Goal: Task Accomplishment & Management: Use online tool/utility

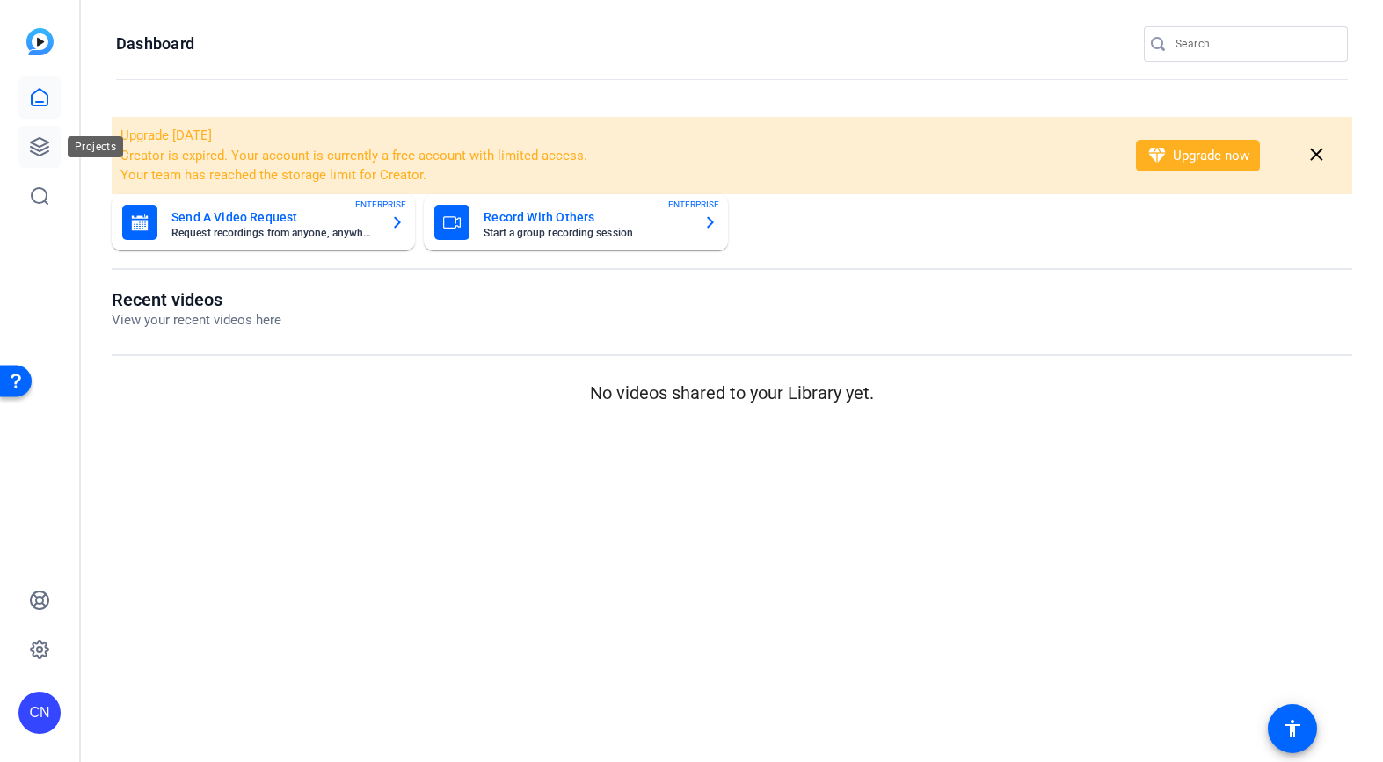
click at [41, 155] on icon at bounding box center [40, 147] width 18 height 18
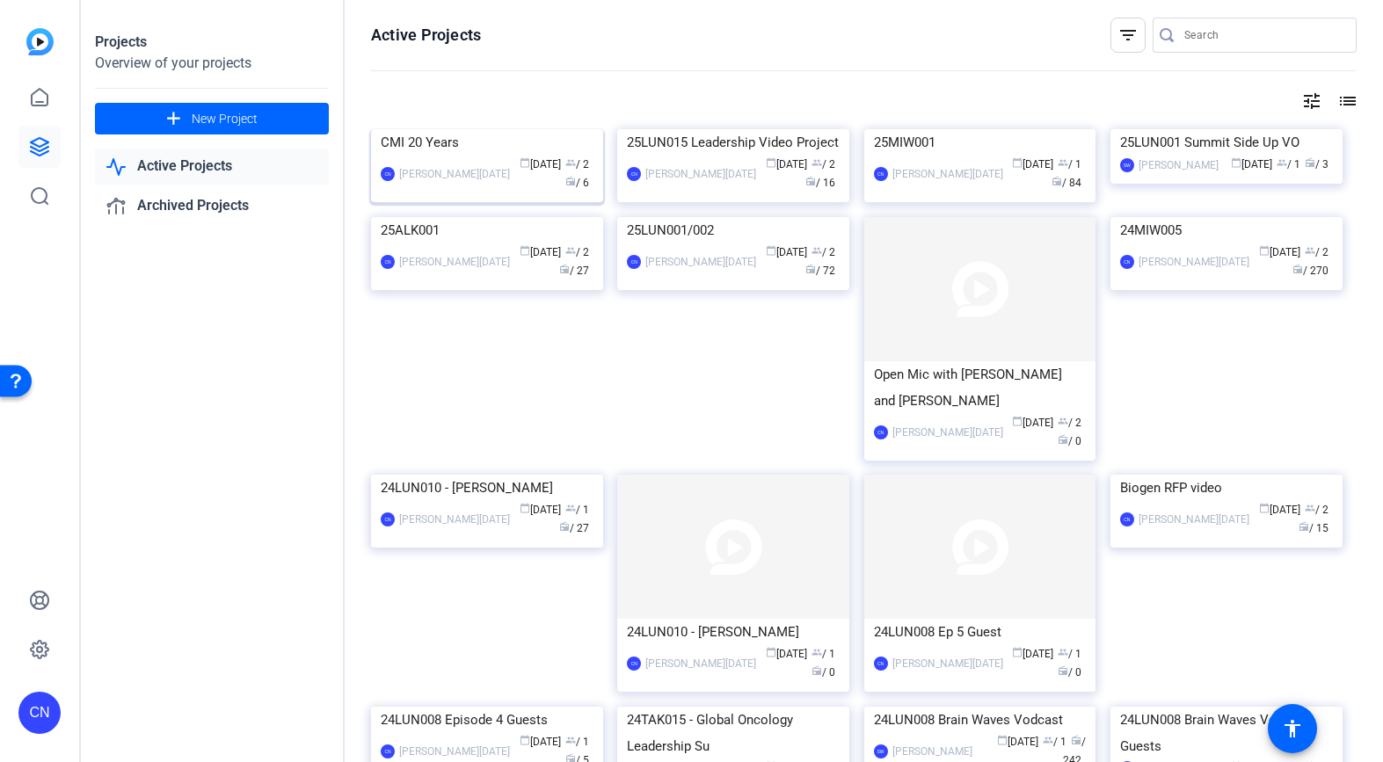
click at [428, 129] on img at bounding box center [487, 129] width 232 height 0
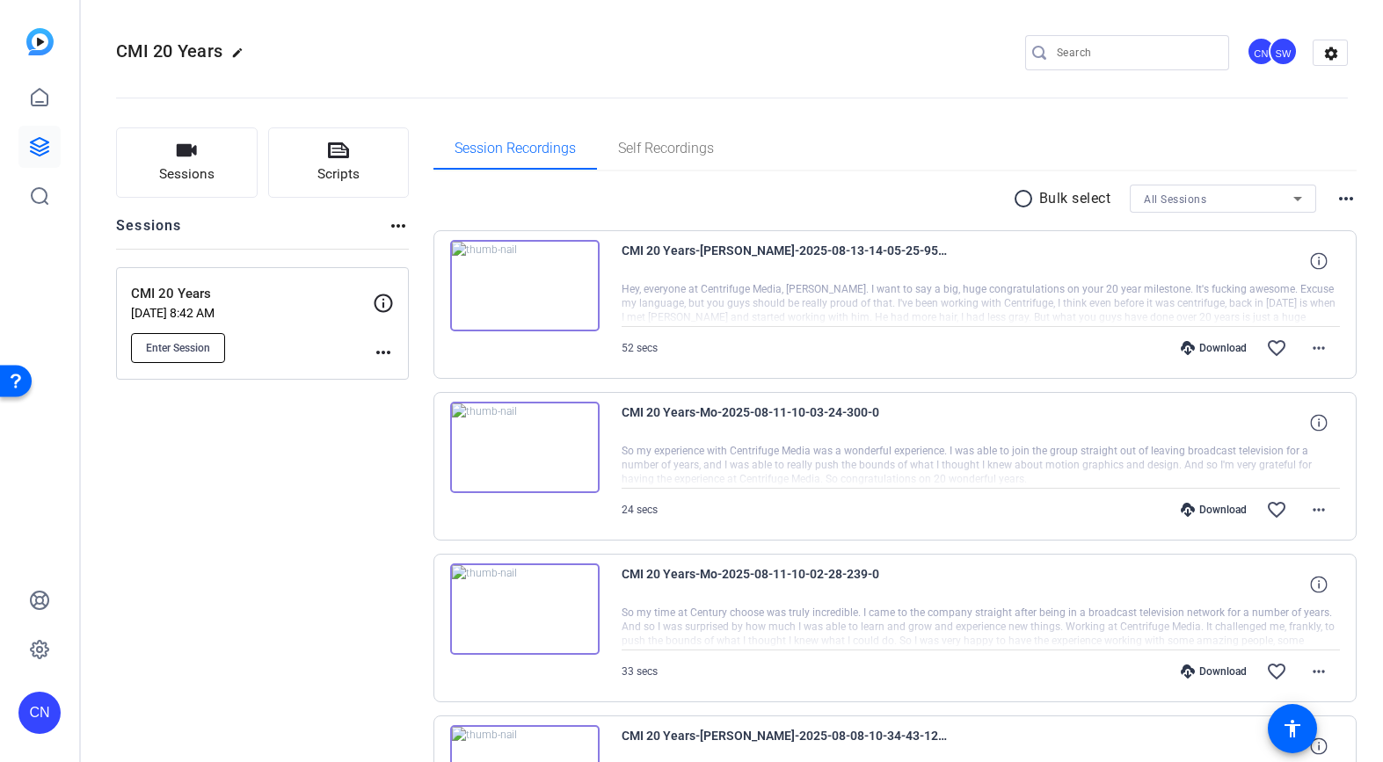
click at [214, 349] on button "Enter Session" at bounding box center [178, 348] width 94 height 30
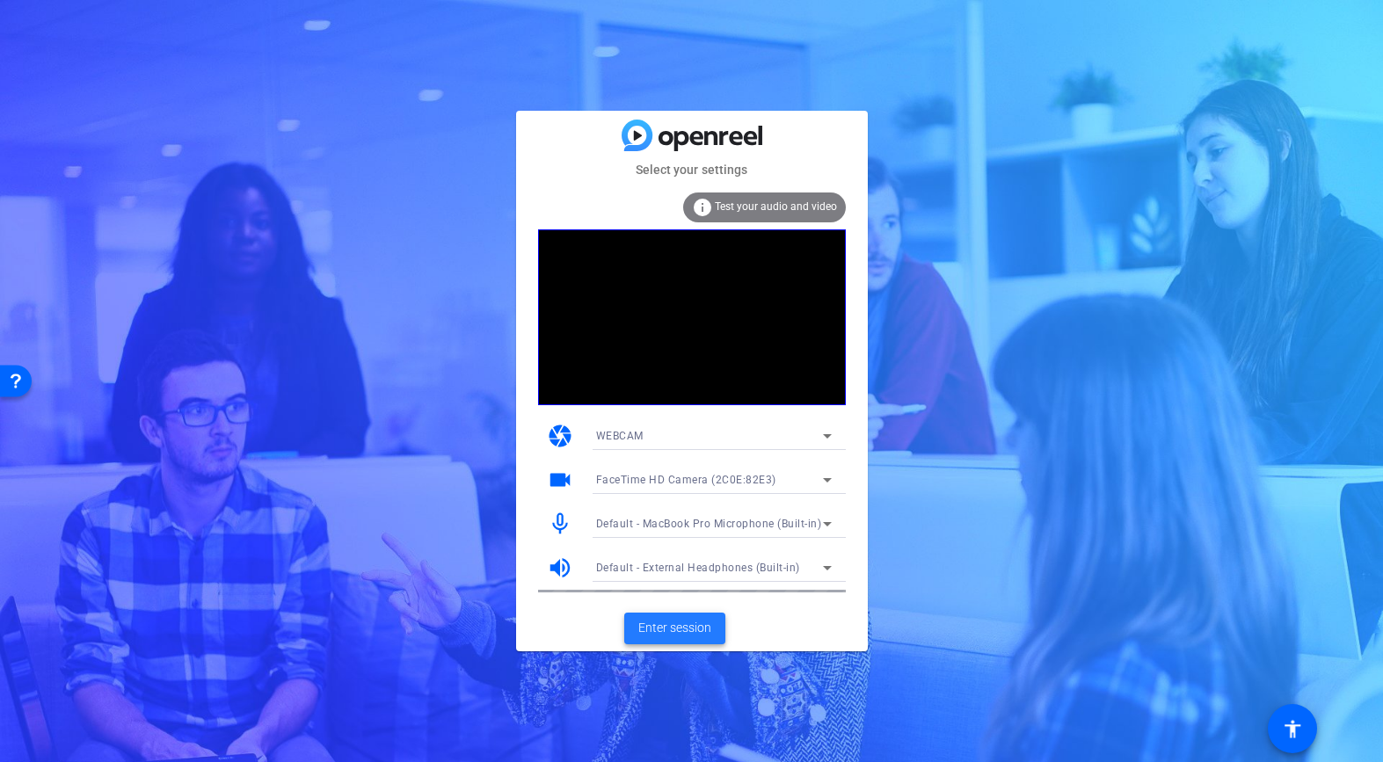
click at [659, 623] on span "Enter session" at bounding box center [674, 628] width 73 height 18
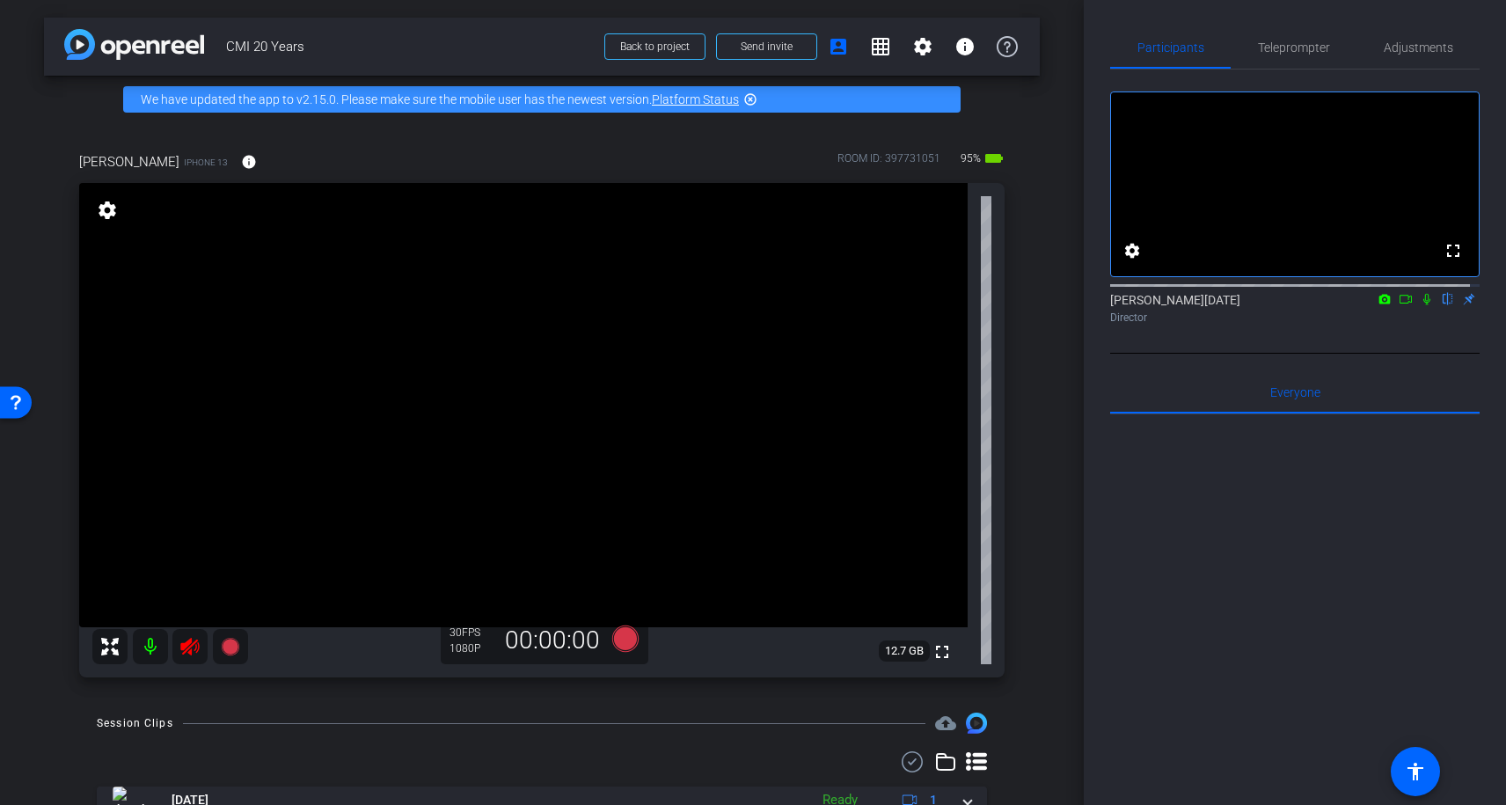
click at [186, 653] on icon at bounding box center [189, 646] width 21 height 21
drag, startPoint x: 190, startPoint y: 648, endPoint x: 192, endPoint y: 657, distance: 9.0
click at [188, 652] on icon at bounding box center [189, 646] width 21 height 21
click at [1307, 55] on span "Teleprompter" at bounding box center [1294, 47] width 72 height 42
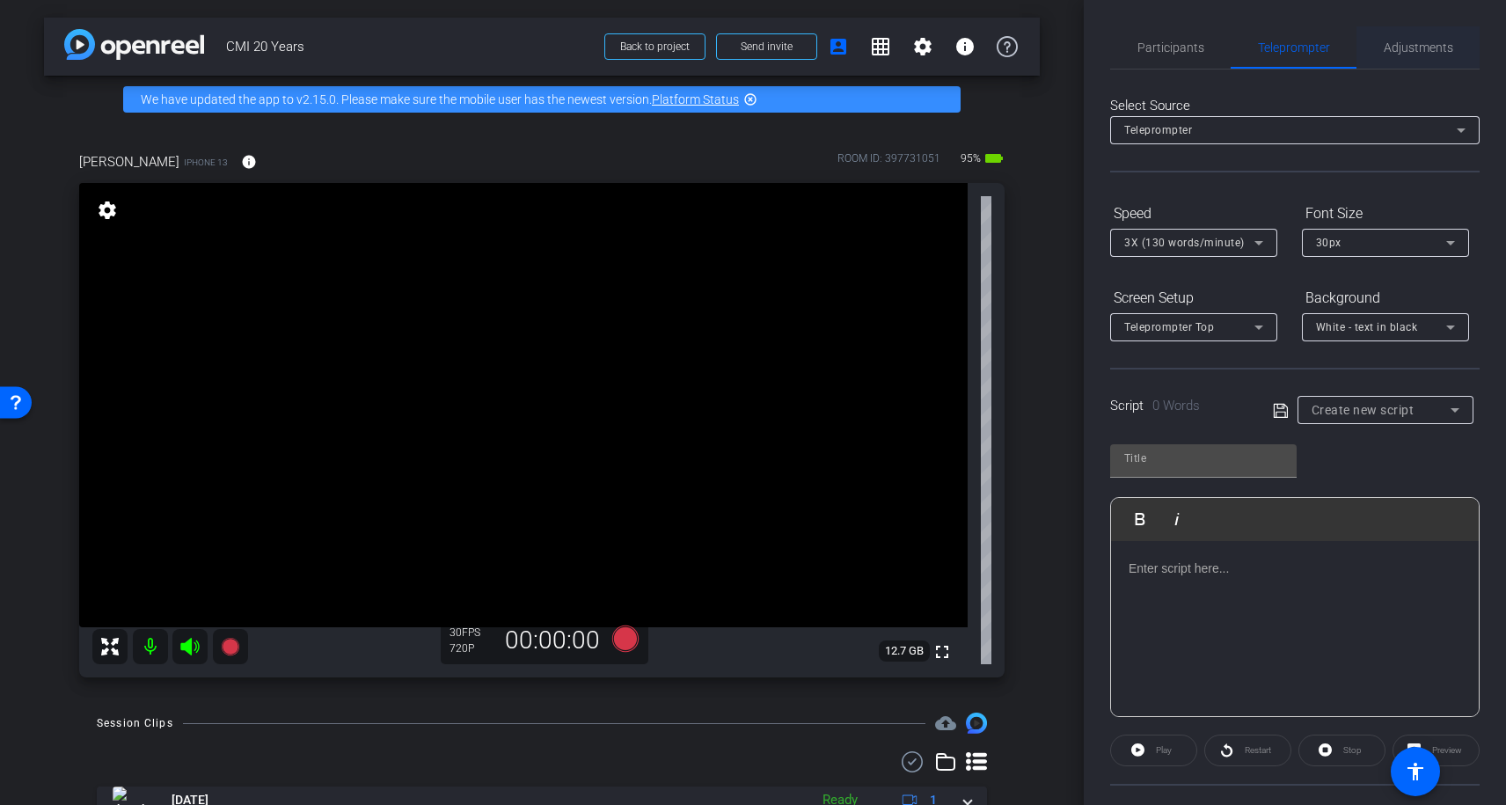
click at [1382, 47] on span "Adjustments" at bounding box center [1417, 47] width 69 height 12
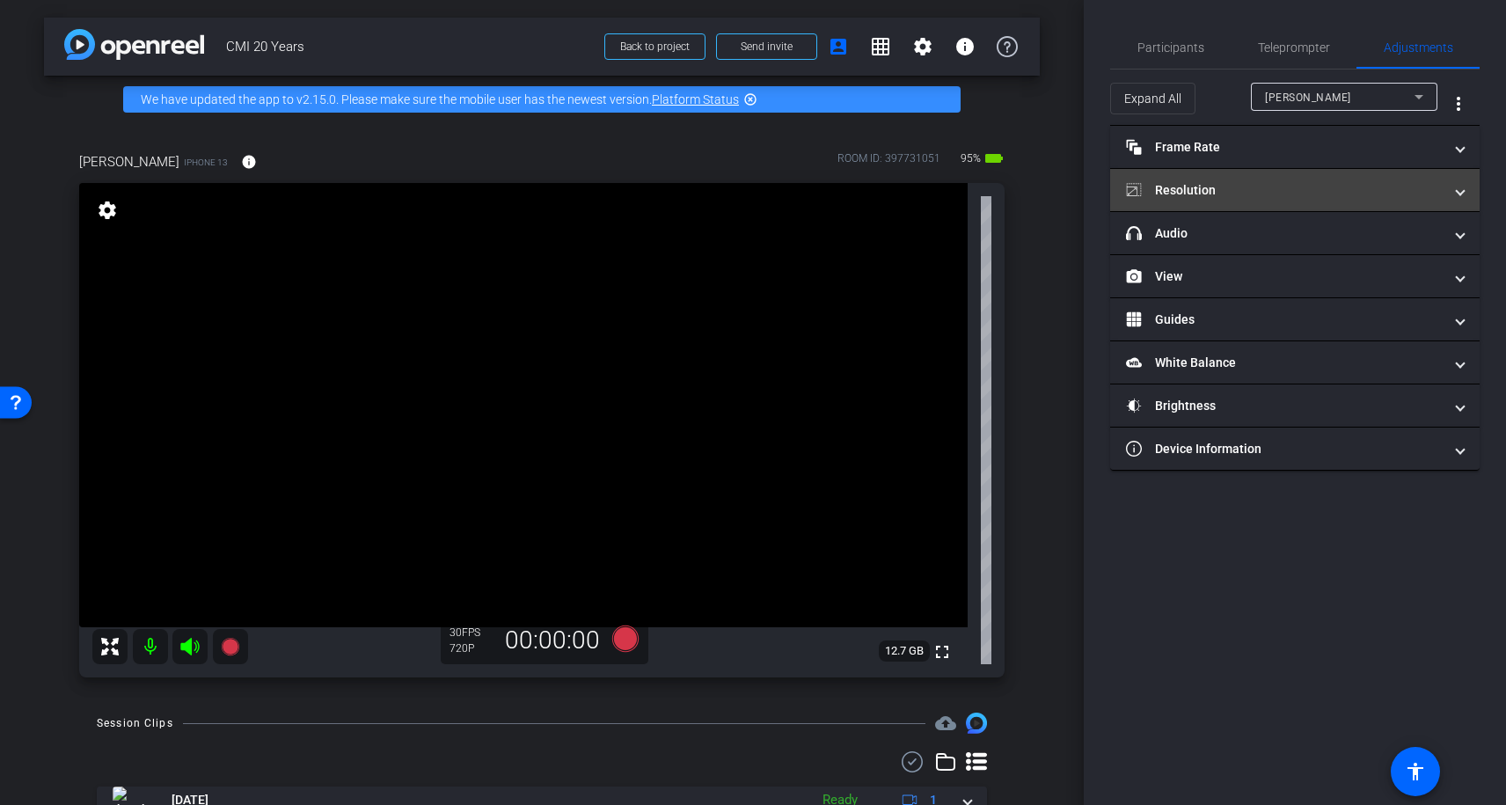
click at [1201, 189] on mat-panel-title "Resolution" at bounding box center [1284, 190] width 317 height 18
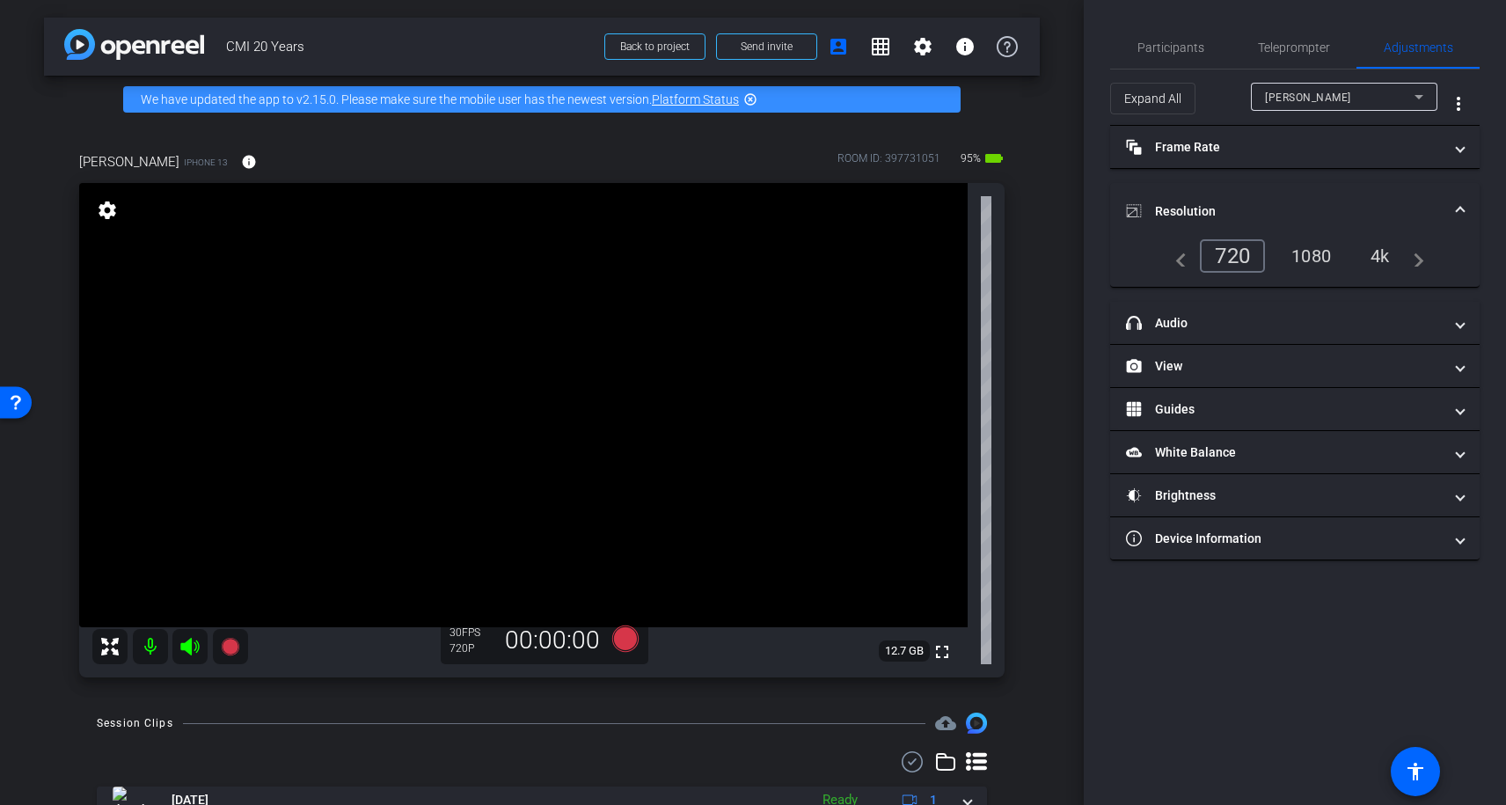
click at [1311, 259] on div "1080" at bounding box center [1311, 256] width 66 height 30
click at [1200, 47] on span "Participants" at bounding box center [1170, 47] width 67 height 12
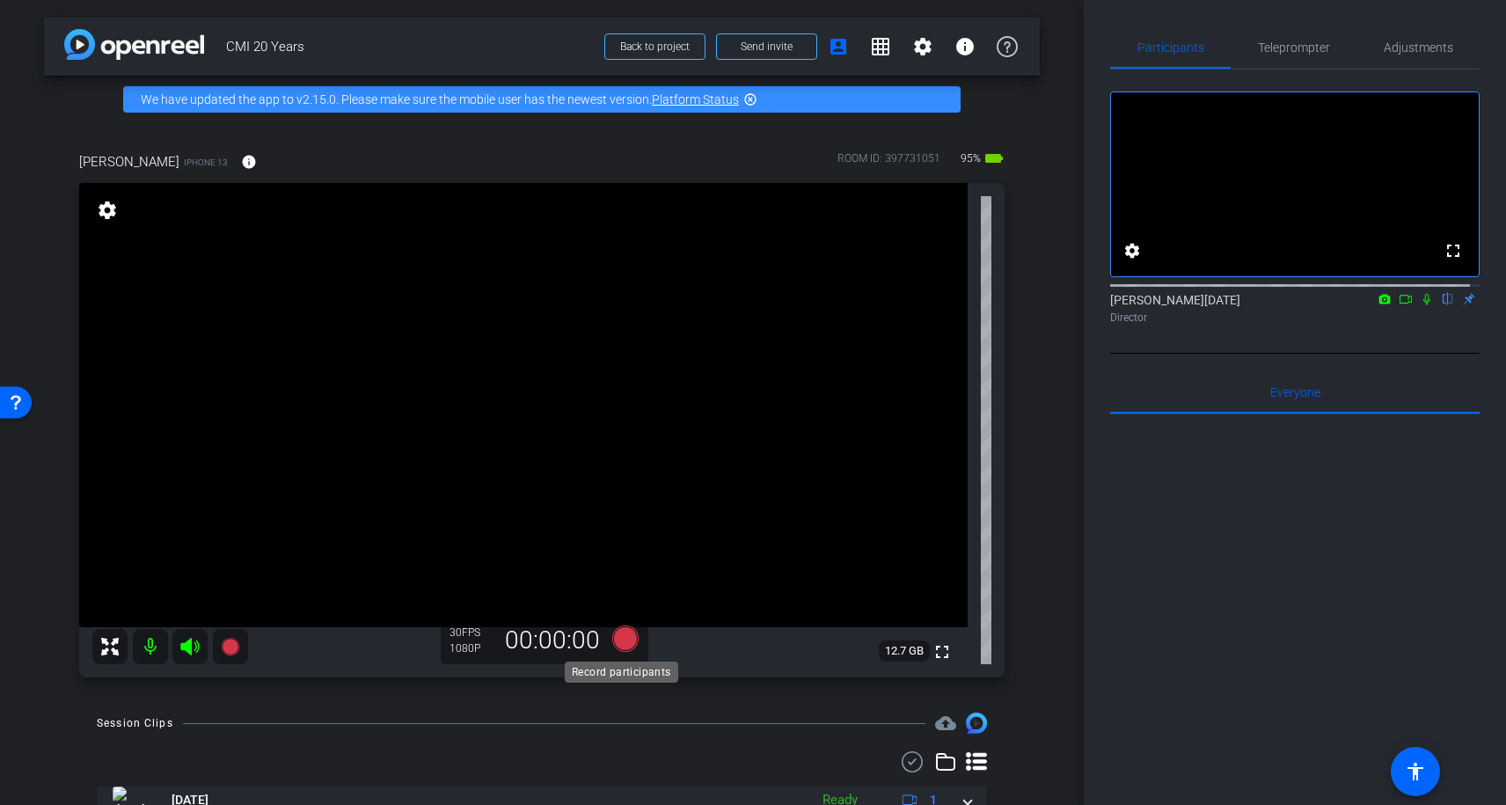
click at [613, 641] on icon at bounding box center [625, 638] width 26 height 26
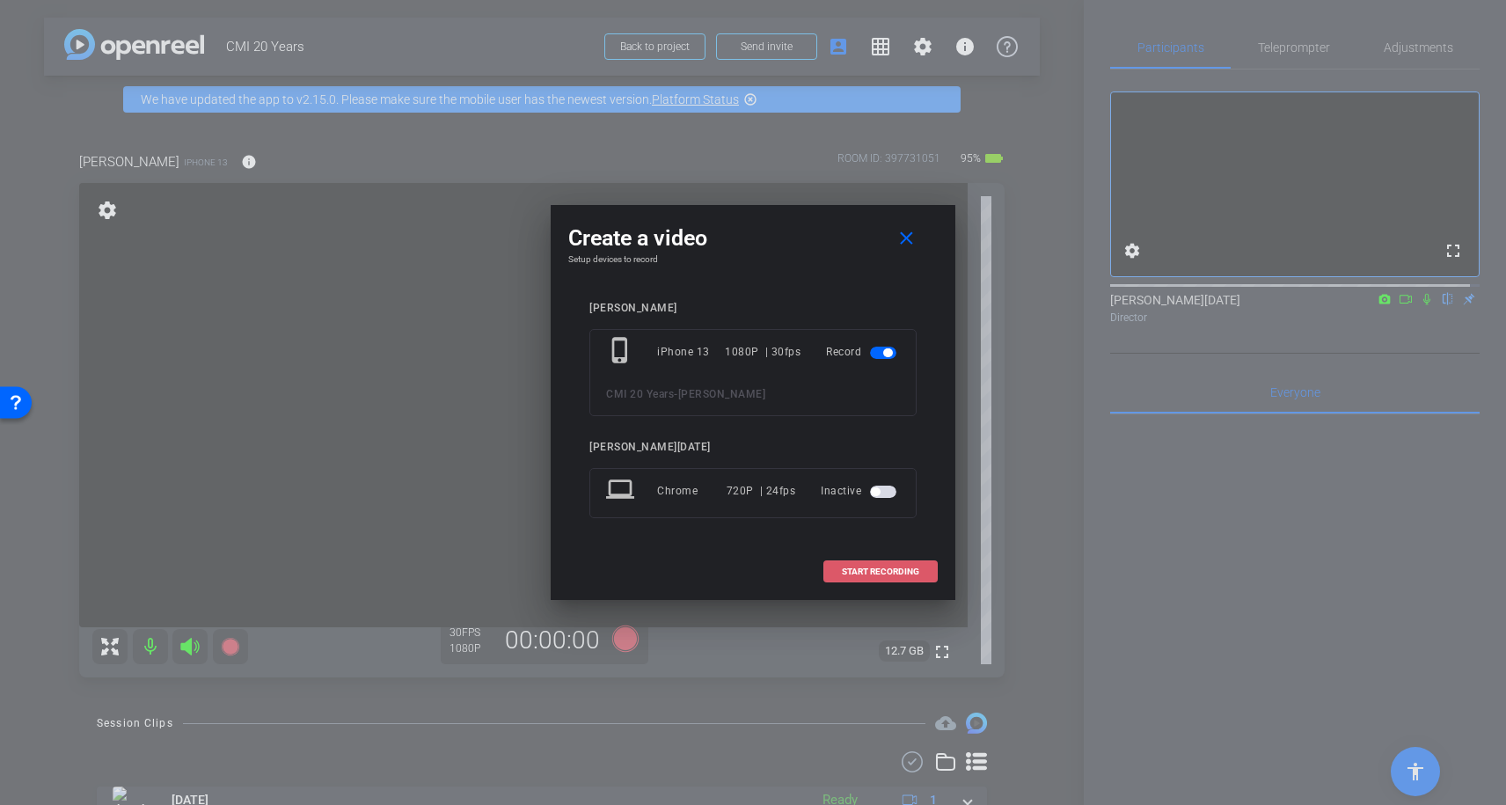
click at [884, 568] on span "START RECORDING" at bounding box center [880, 571] width 77 height 9
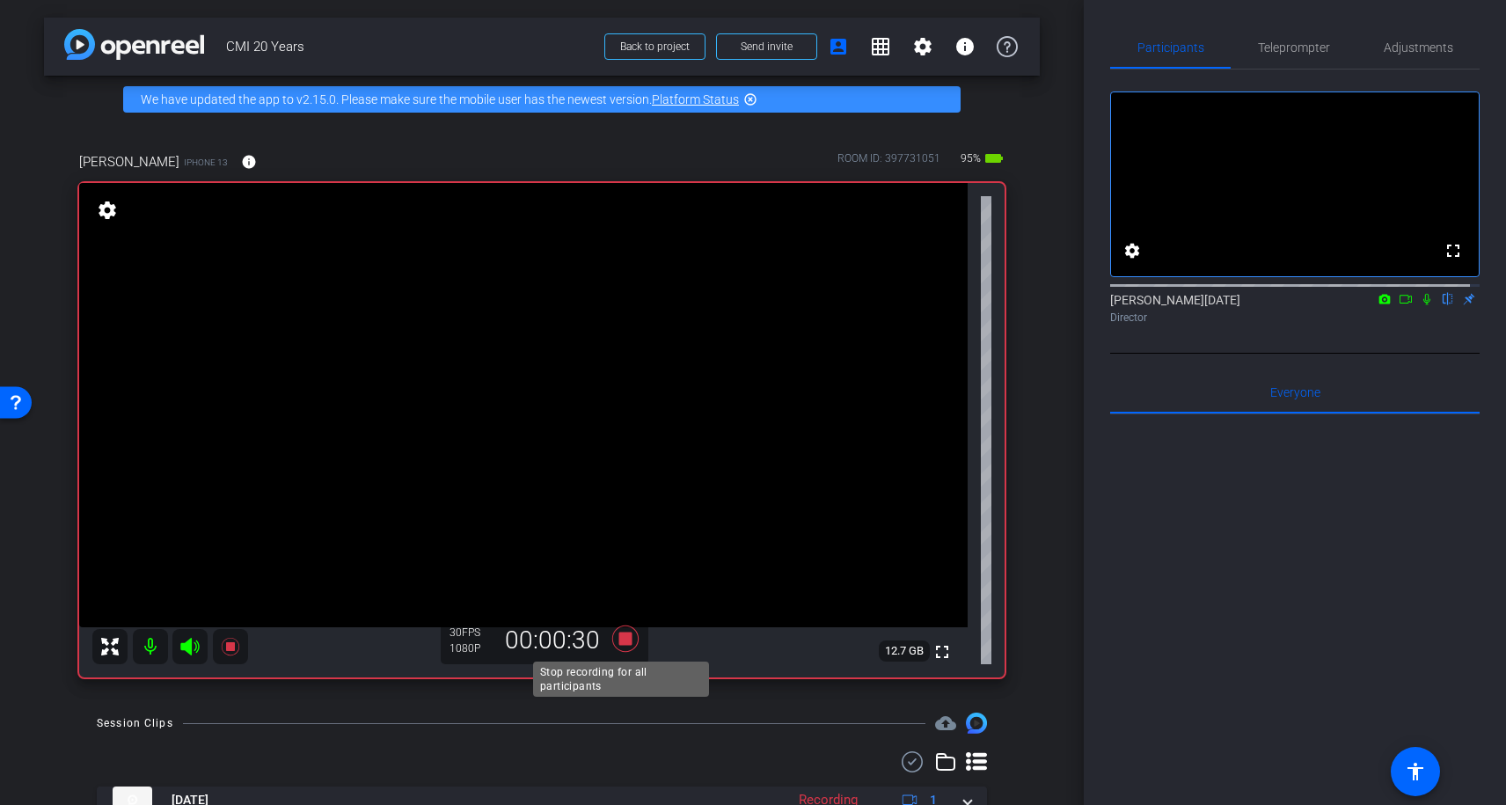
click at [619, 646] on icon at bounding box center [625, 639] width 42 height 32
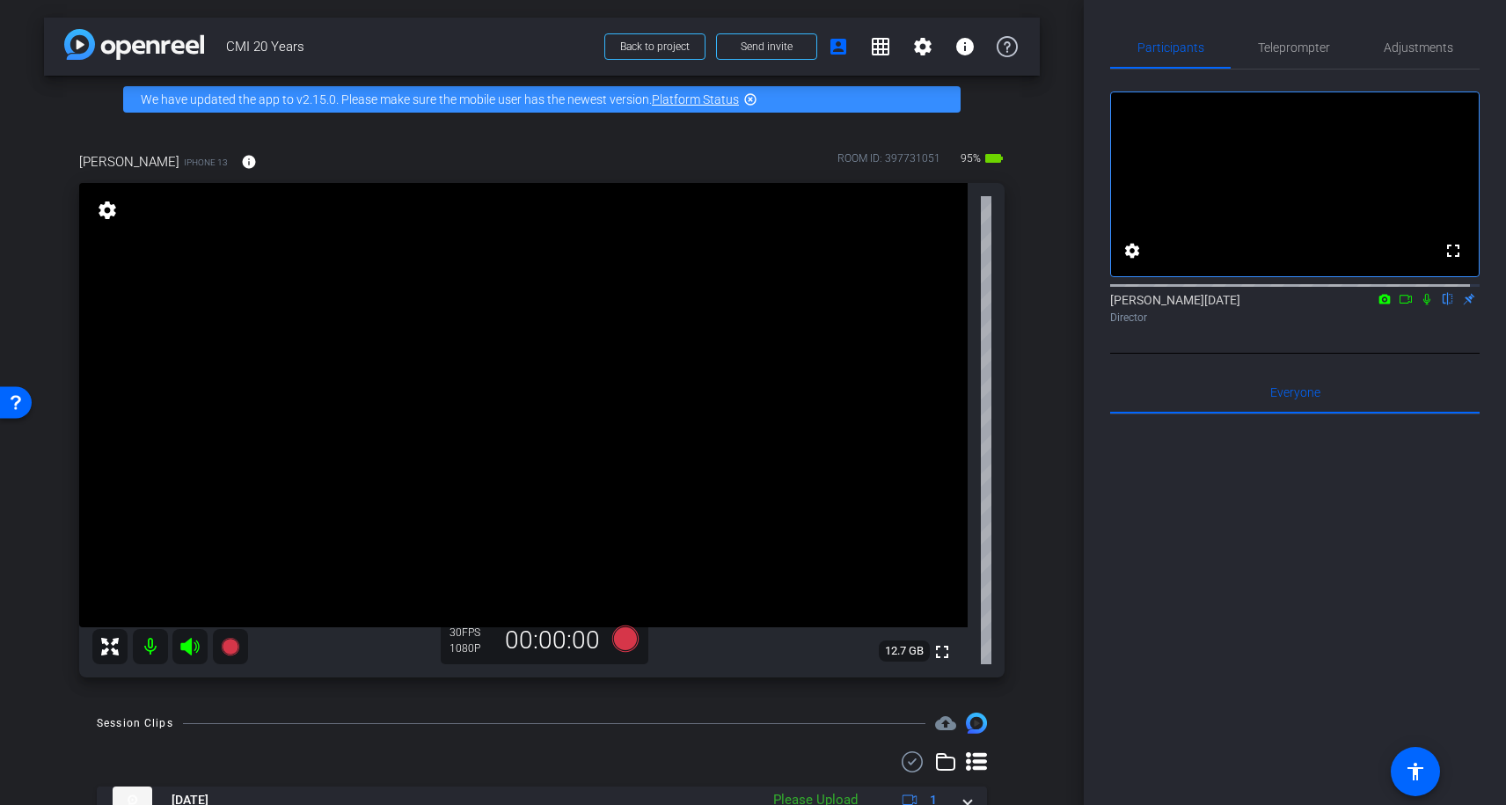
scroll to position [84, 0]
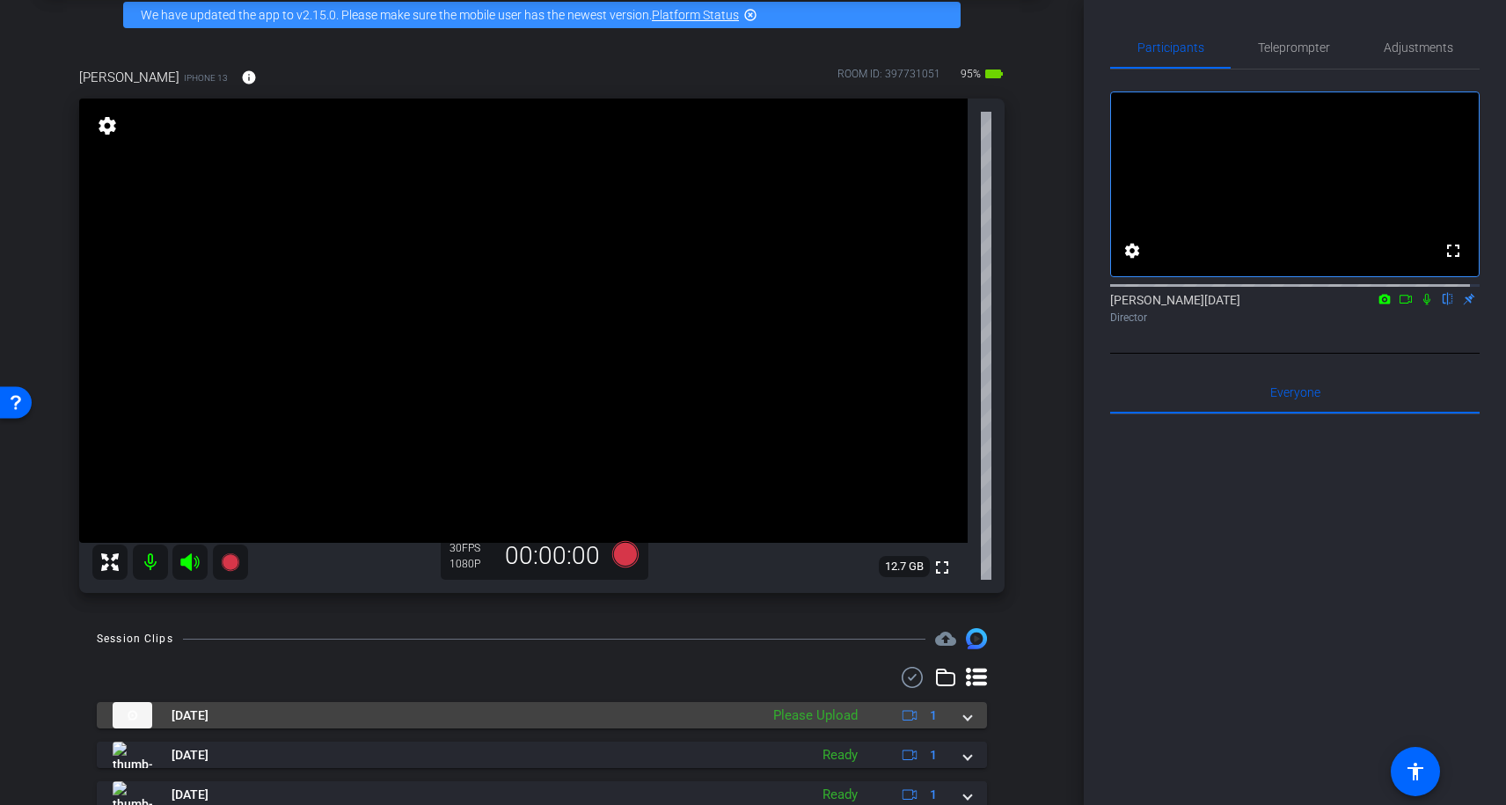
click at [961, 718] on mat-expansion-panel-header "Aug 14, 2025 Please Upload 1" at bounding box center [542, 715] width 890 height 26
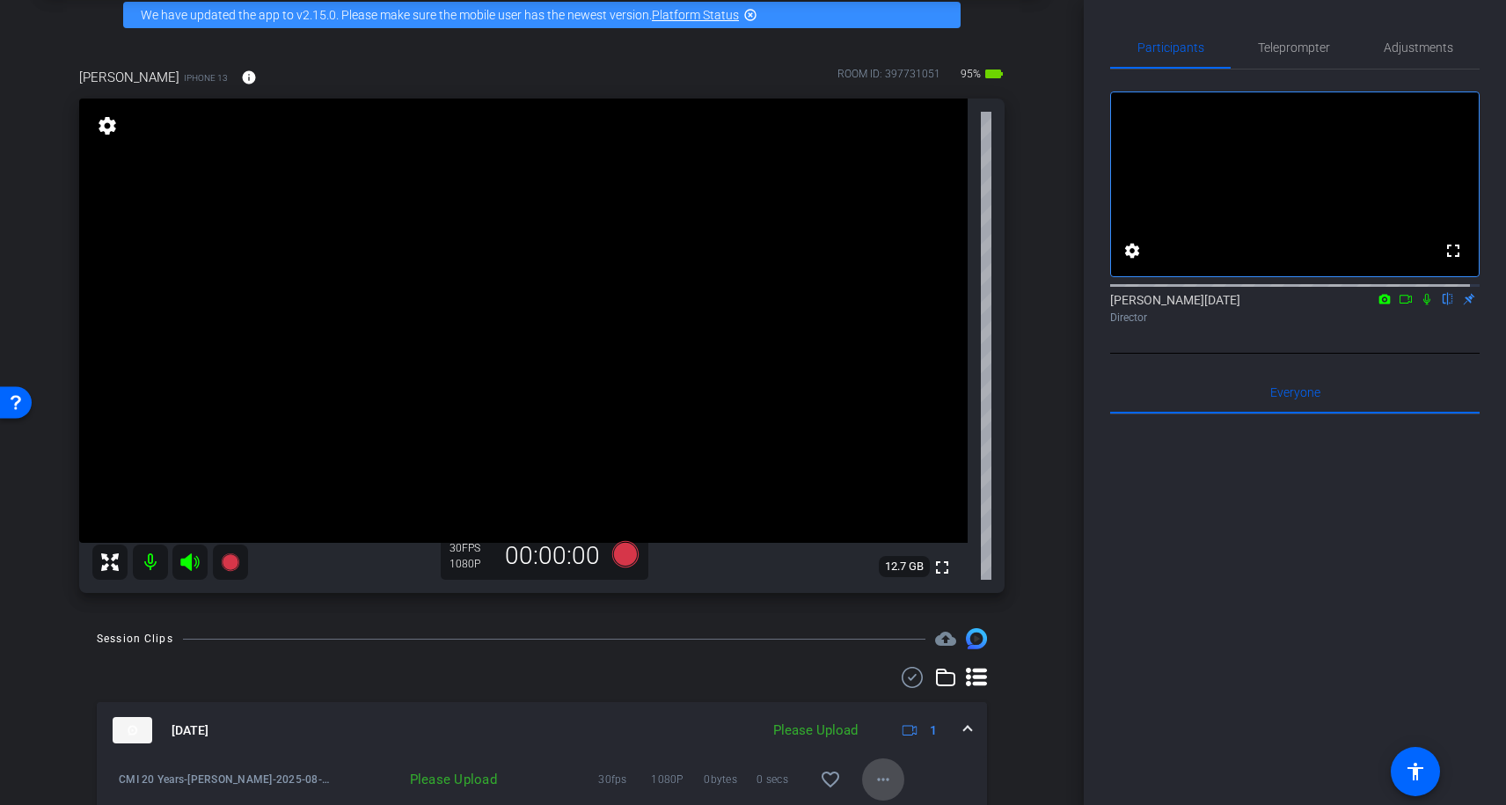
click at [863, 762] on span at bounding box center [883, 779] width 42 height 42
click at [894, 699] on span "Upload" at bounding box center [902, 699] width 70 height 21
click at [963, 729] on mat-expansion-panel-header "Aug 14, 2025 Queued 1" at bounding box center [542, 730] width 890 height 56
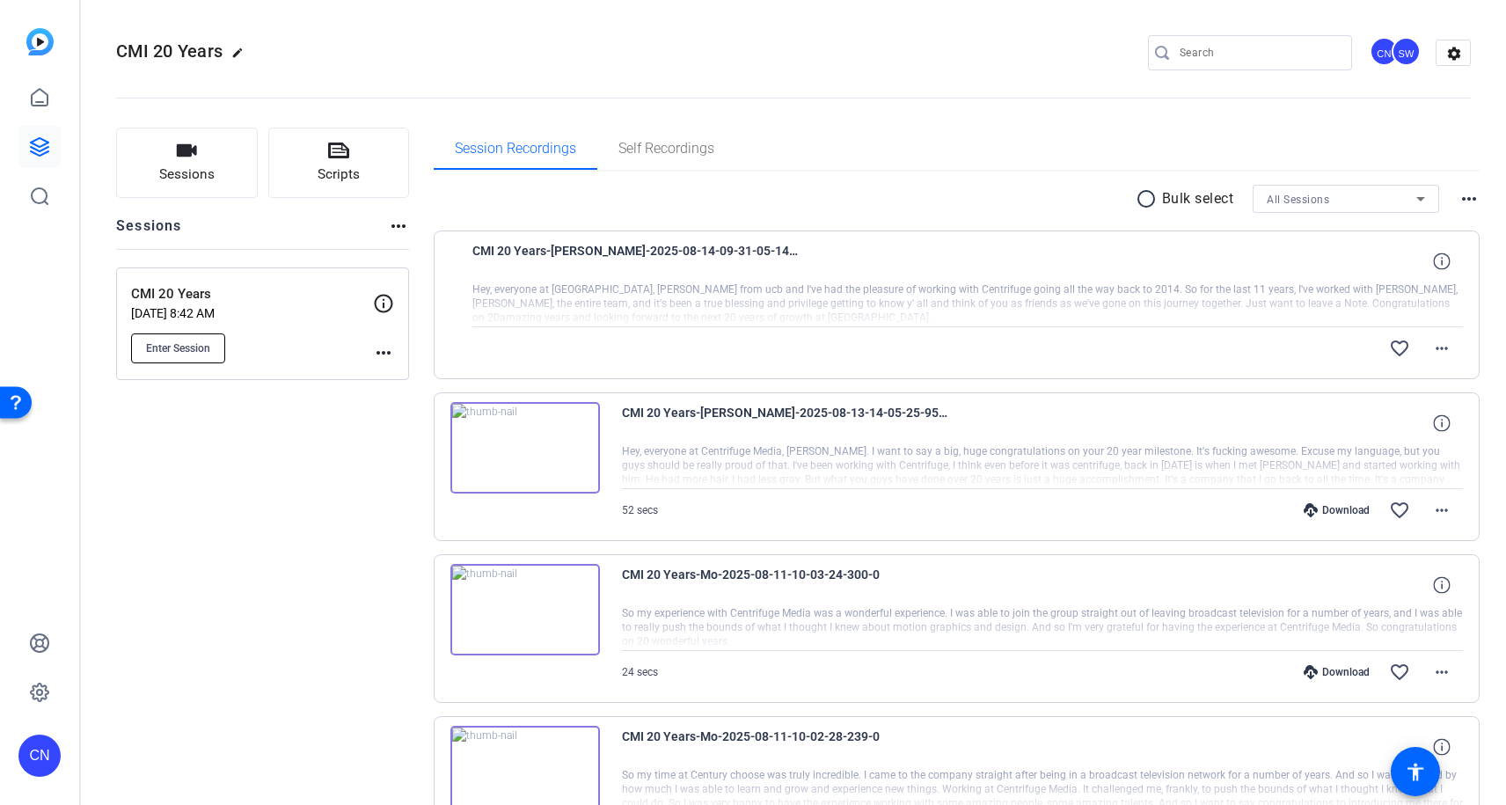
click at [211, 353] on button "Enter Session" at bounding box center [178, 348] width 94 height 30
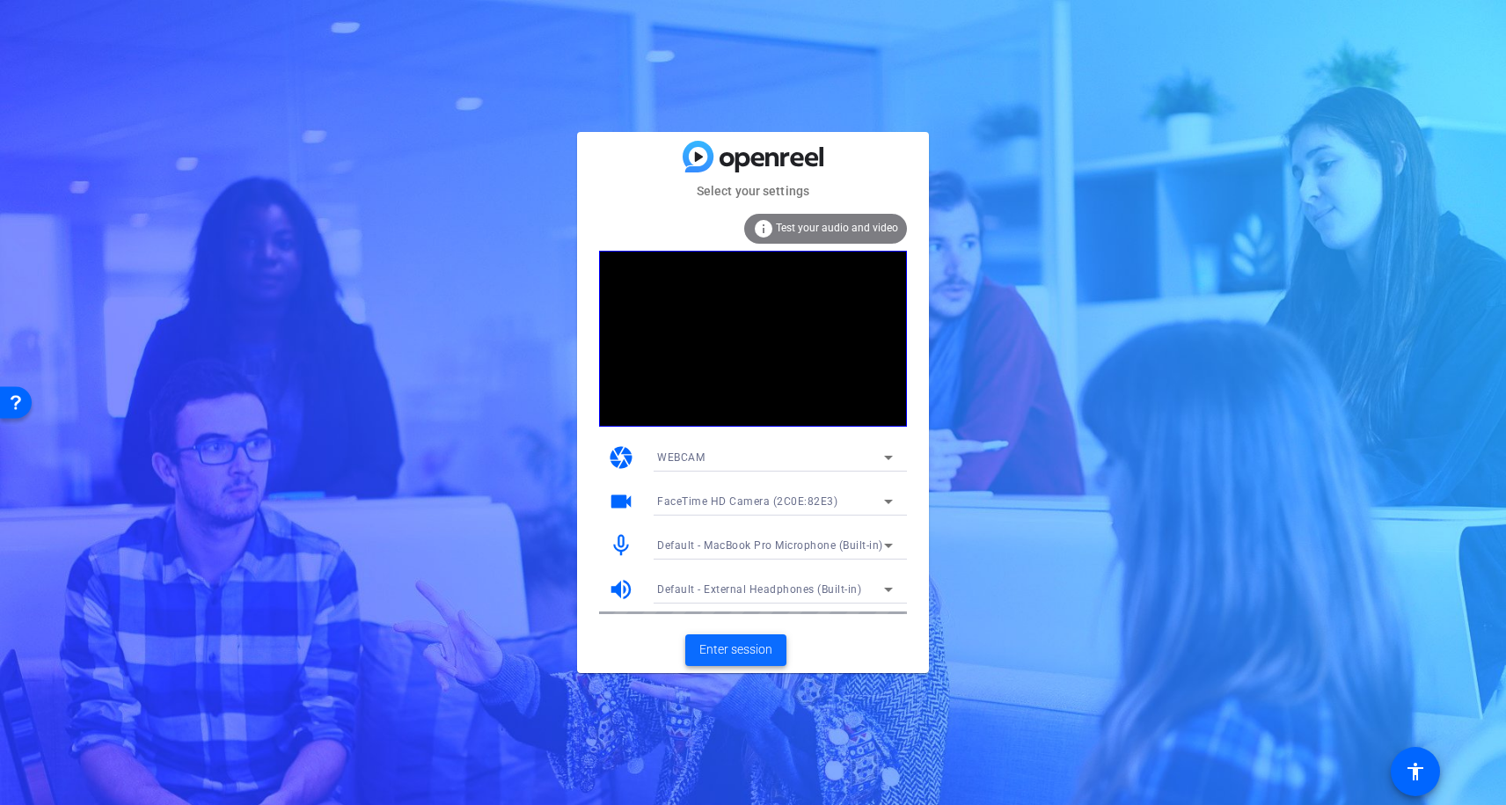
click at [707, 648] on span "Enter session" at bounding box center [735, 649] width 73 height 18
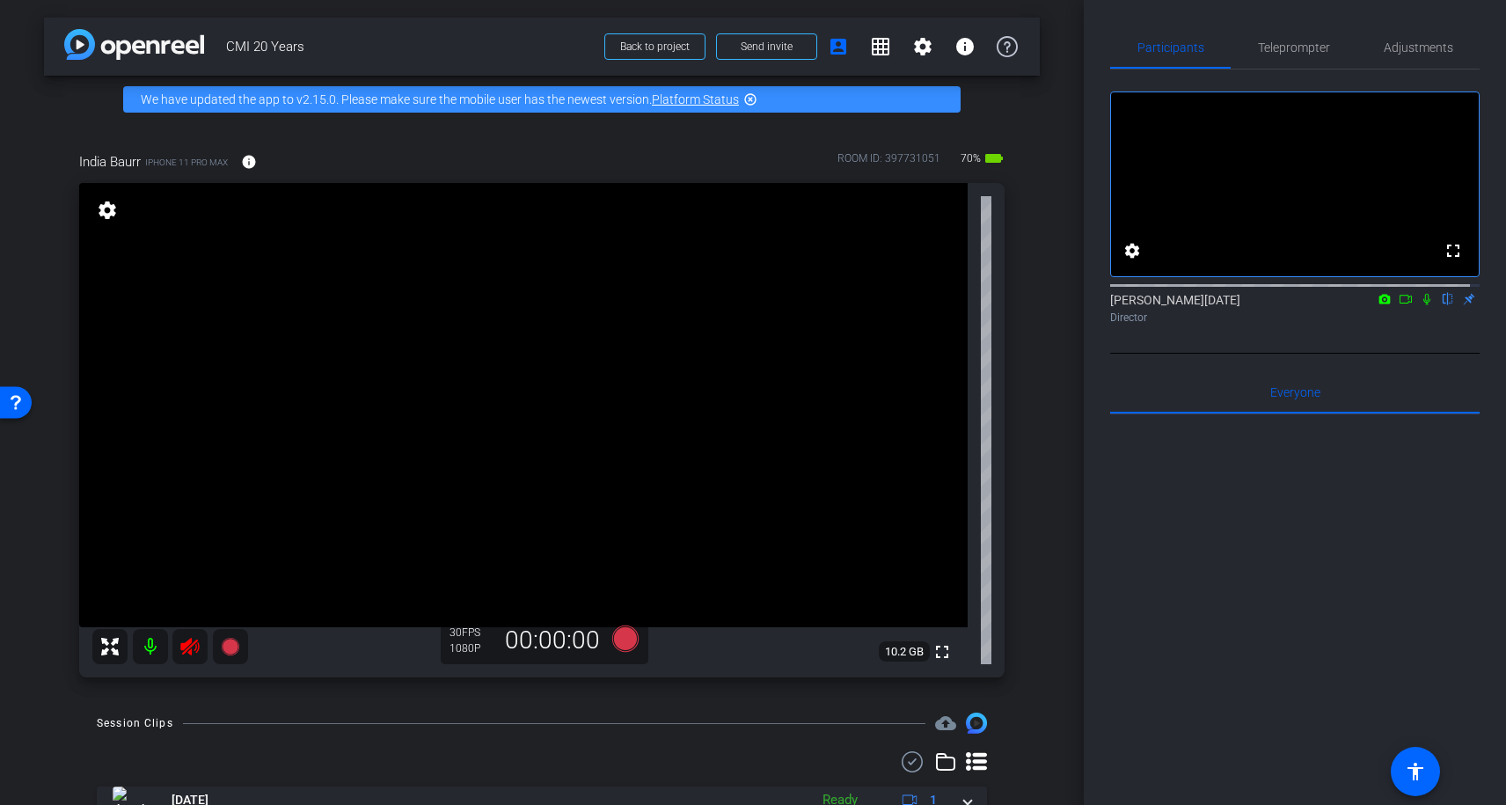
click at [180, 642] on icon at bounding box center [189, 646] width 21 height 21
click at [188, 645] on icon at bounding box center [189, 646] width 21 height 21
click at [1383, 55] on span "Adjustments" at bounding box center [1417, 47] width 69 height 42
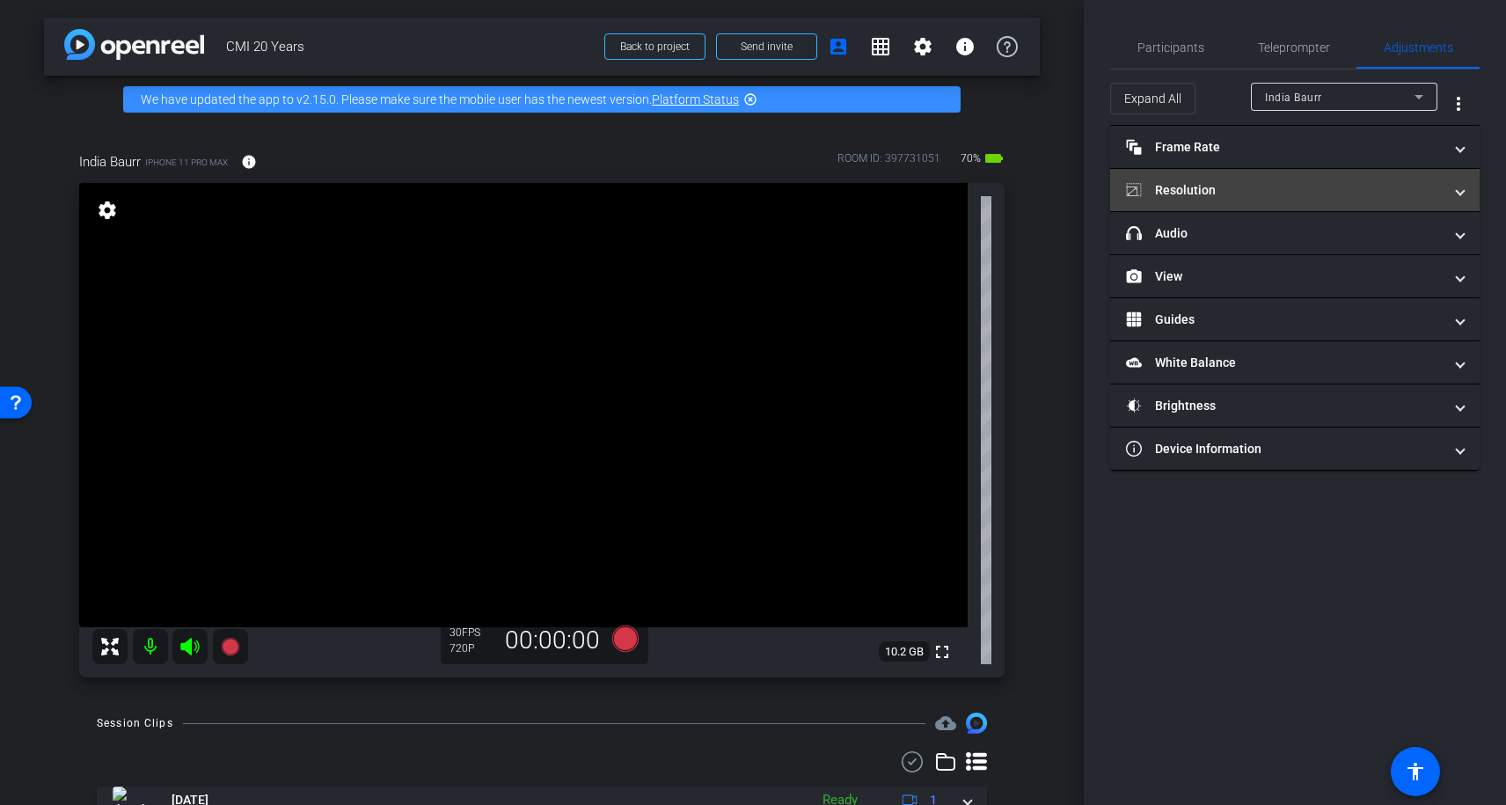
click at [1258, 181] on mat-panel-title "Resolution" at bounding box center [1284, 190] width 317 height 18
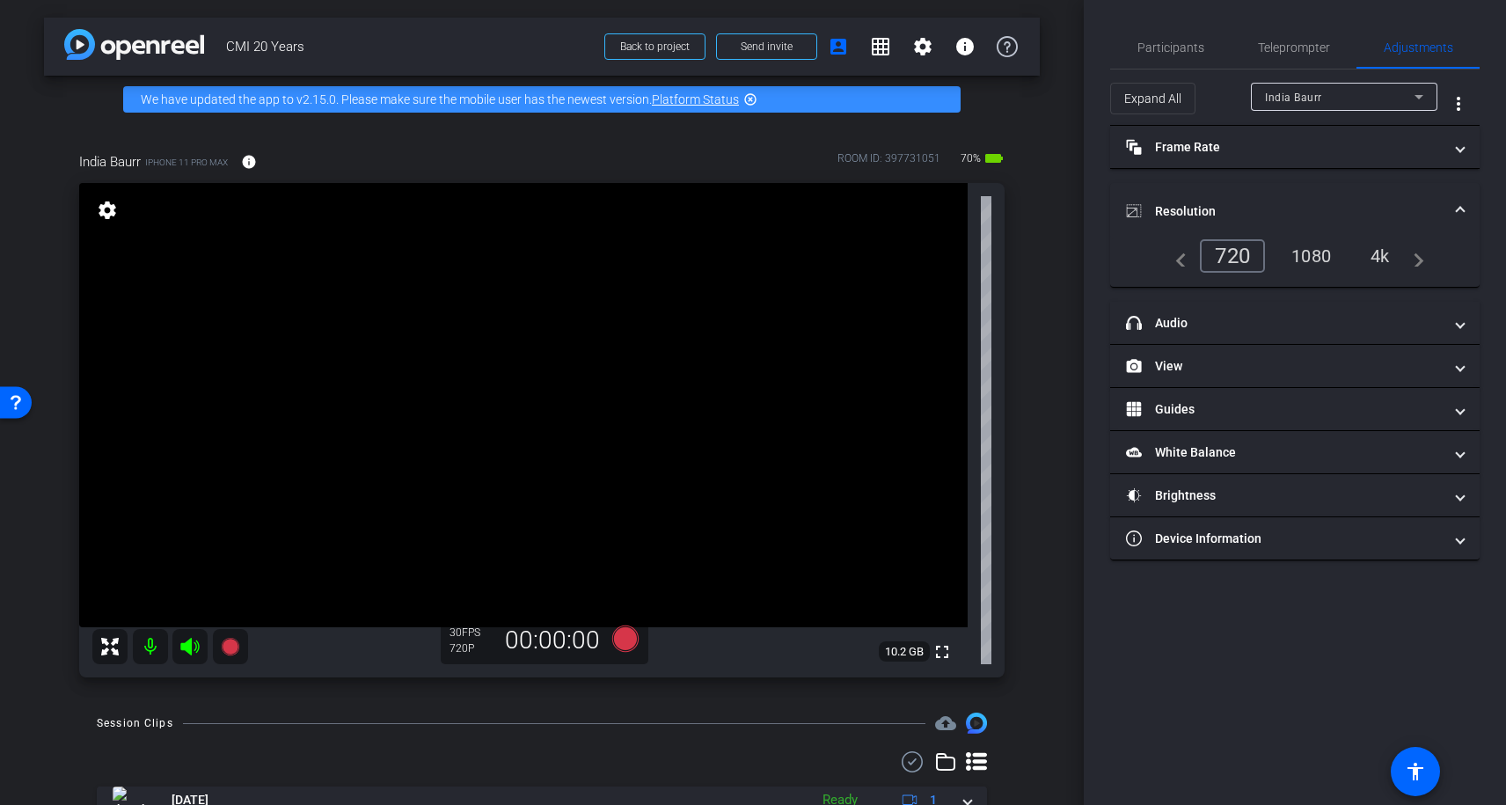
click at [1326, 248] on div "1080" at bounding box center [1311, 256] width 66 height 30
drag, startPoint x: 1193, startPoint y: 44, endPoint x: 1194, endPoint y: 77, distance: 32.5
click at [1193, 44] on span "Participants" at bounding box center [1170, 47] width 67 height 12
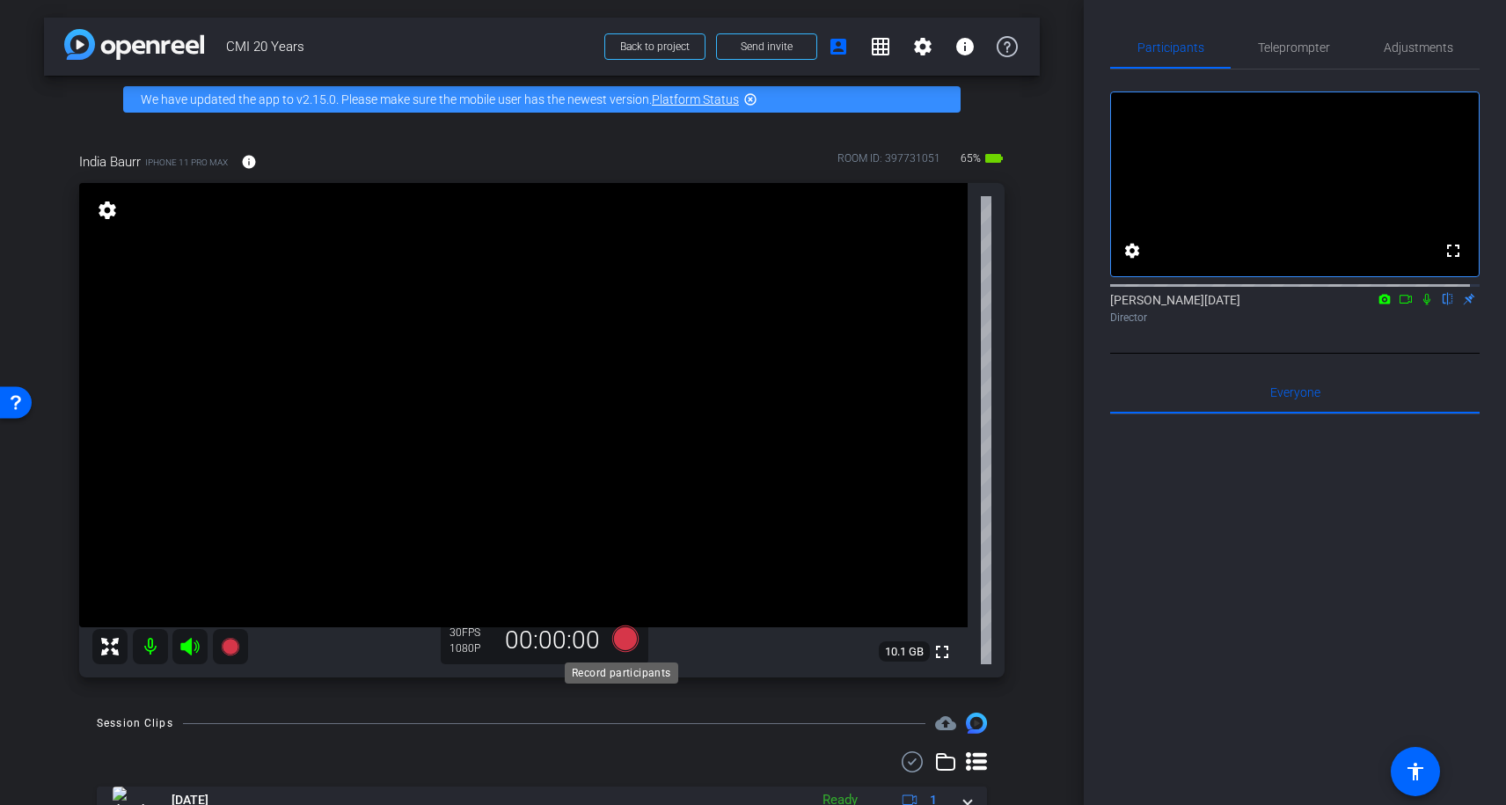
click at [624, 646] on icon at bounding box center [625, 638] width 26 height 26
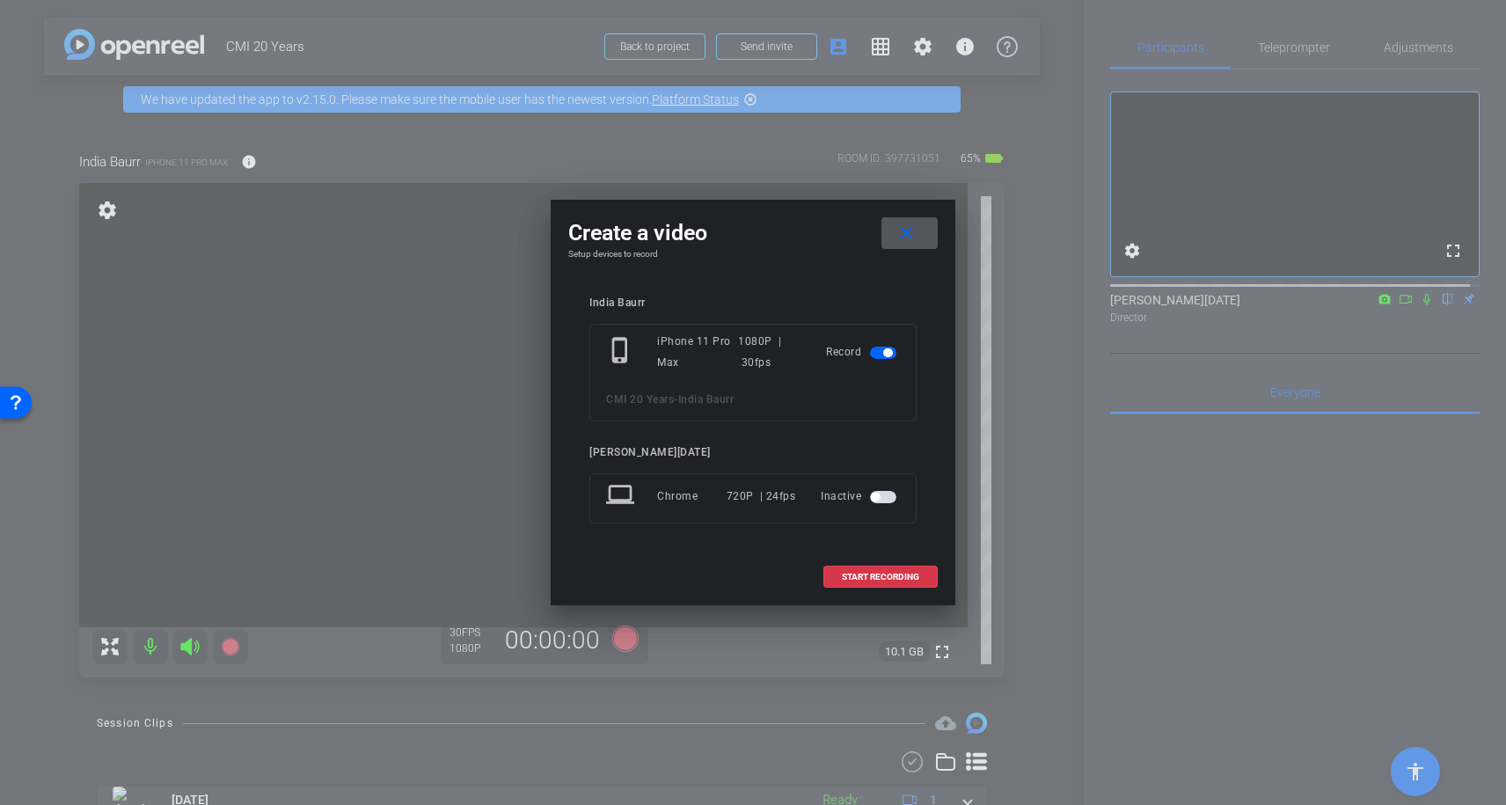
click at [677, 723] on div at bounding box center [753, 402] width 1506 height 805
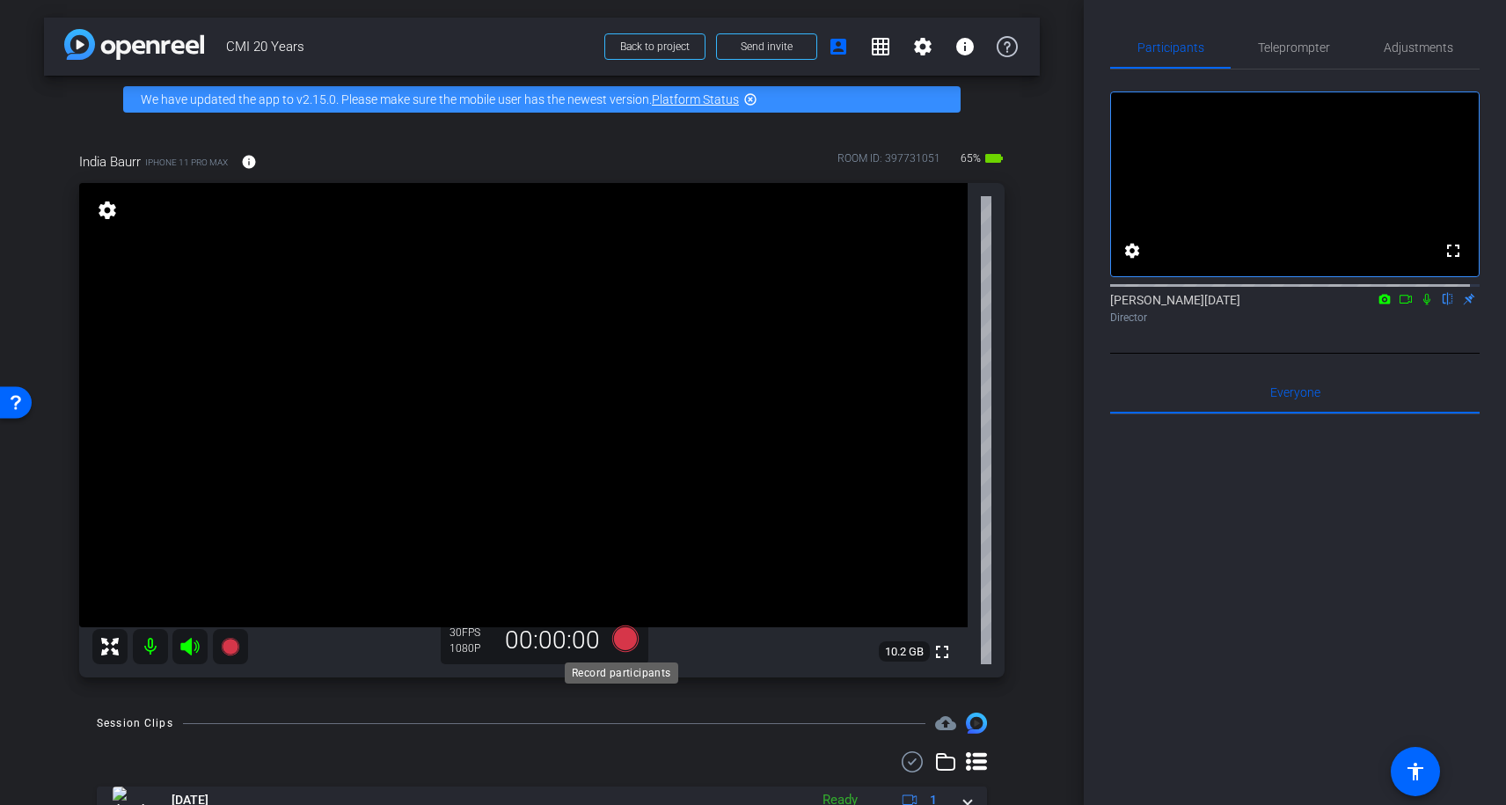
click at [619, 639] on icon at bounding box center [625, 638] width 26 height 26
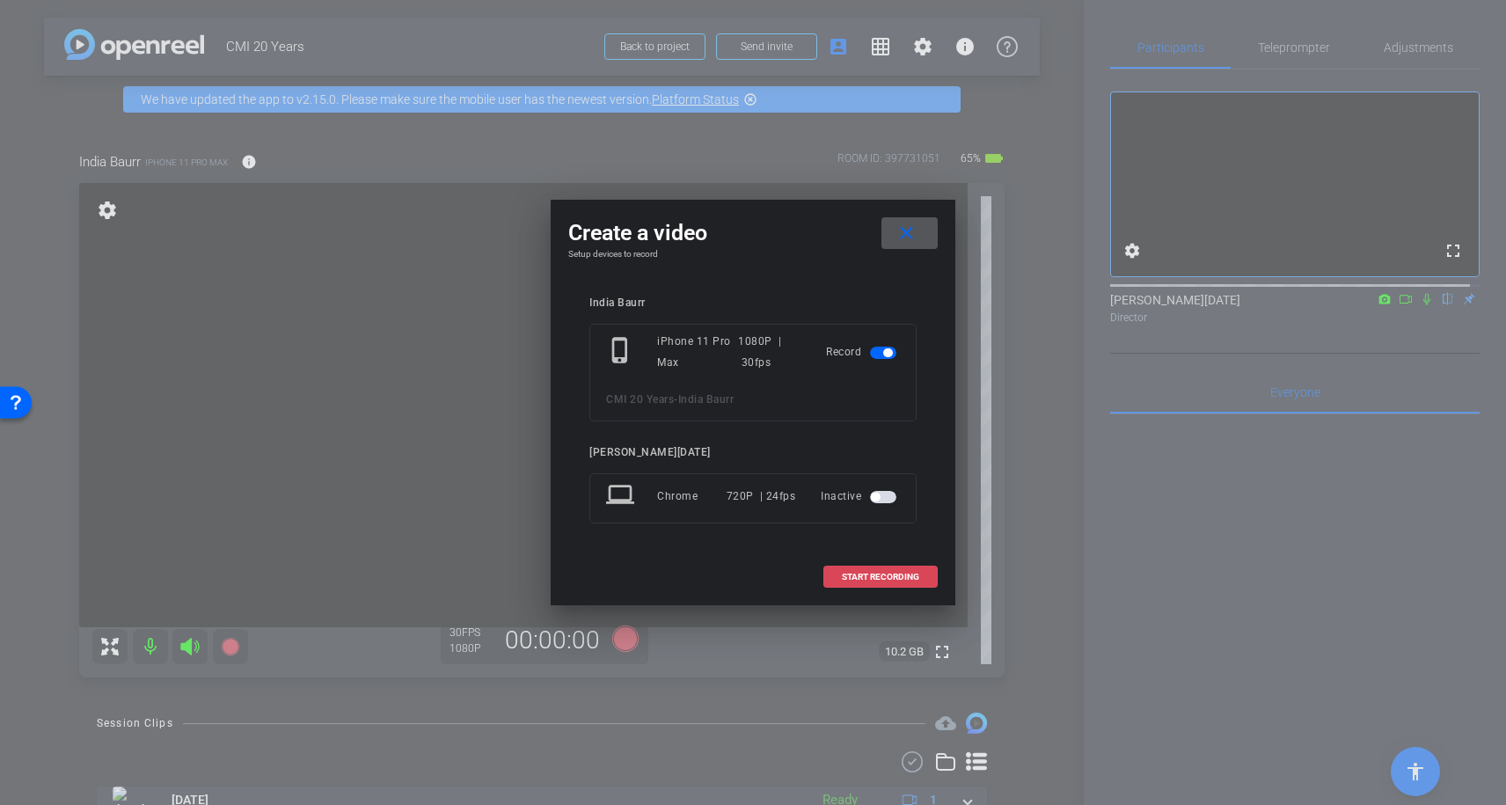
click at [906, 580] on span "START RECORDING" at bounding box center [880, 576] width 77 height 9
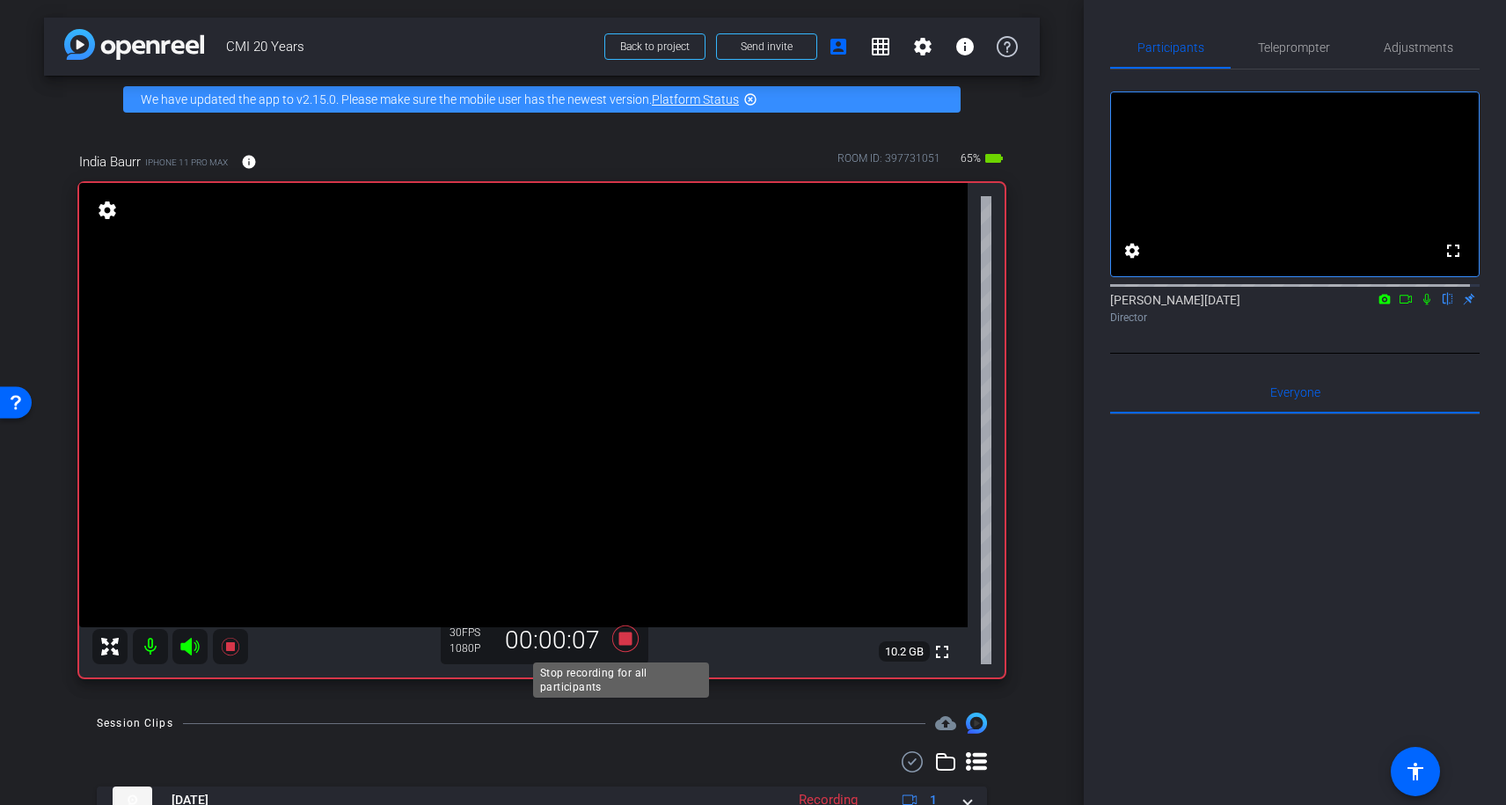
click at [617, 630] on icon at bounding box center [625, 639] width 42 height 32
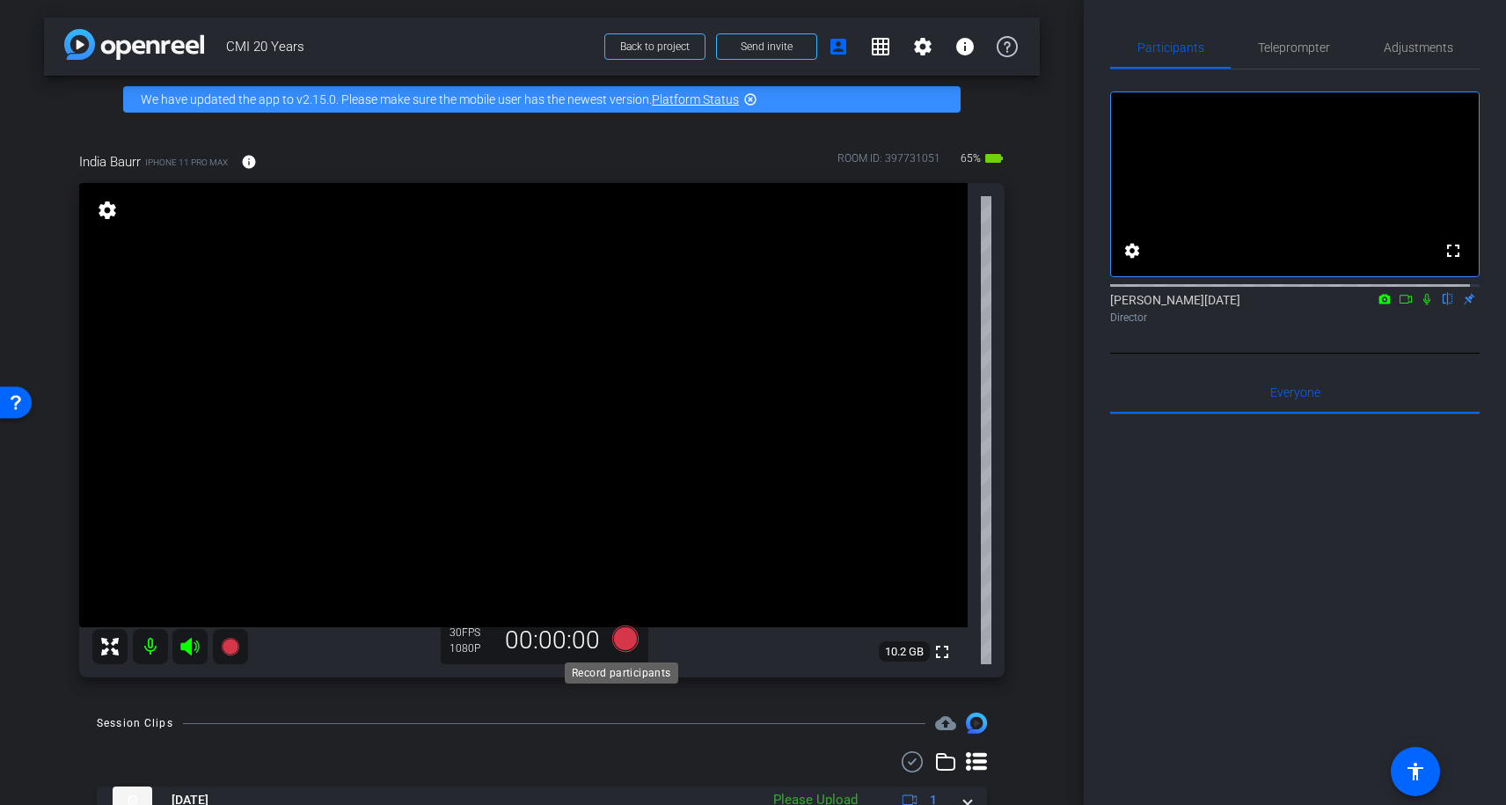
click at [627, 638] on icon at bounding box center [625, 638] width 26 height 26
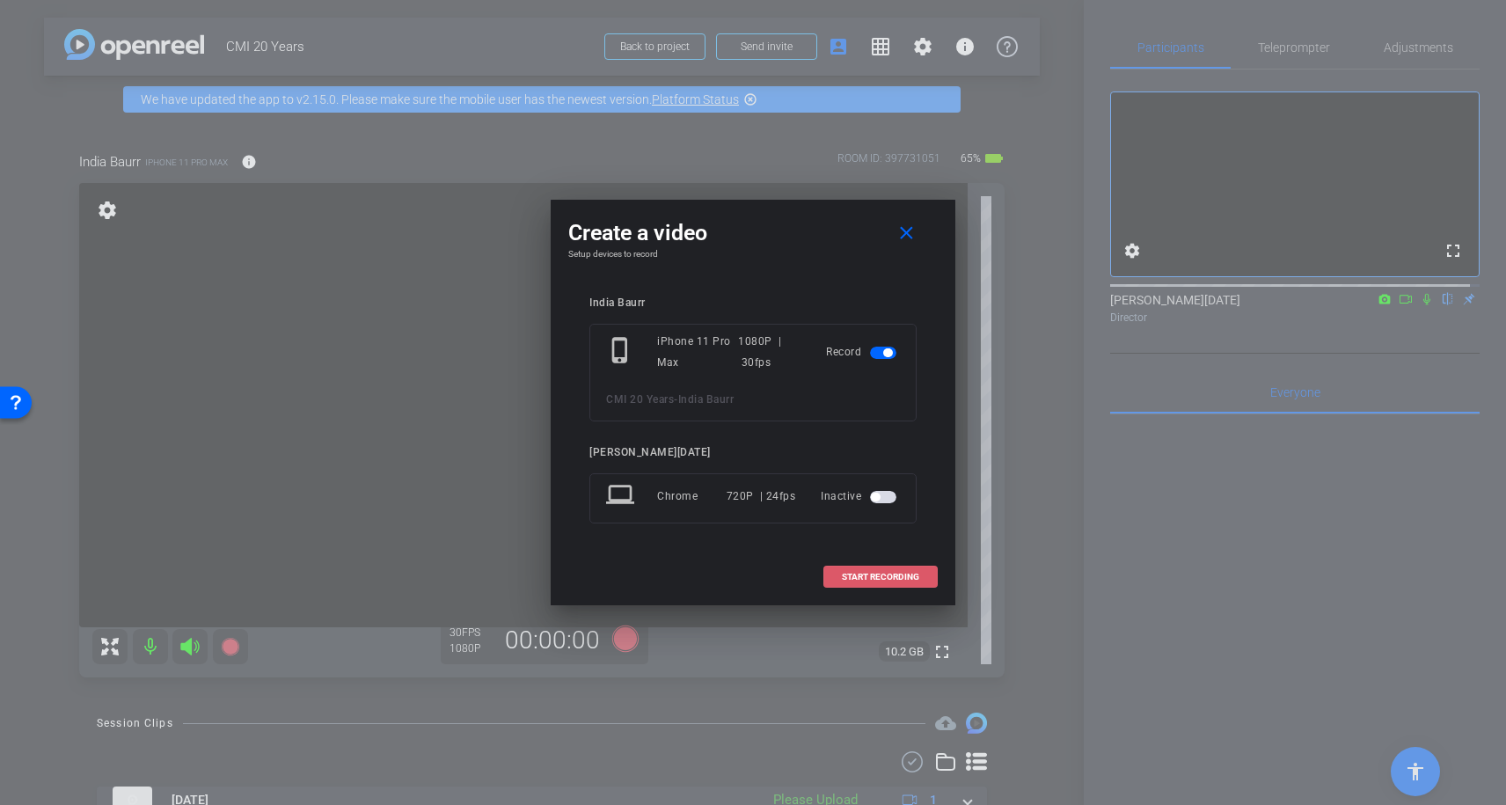
click at [842, 582] on span at bounding box center [880, 577] width 113 height 42
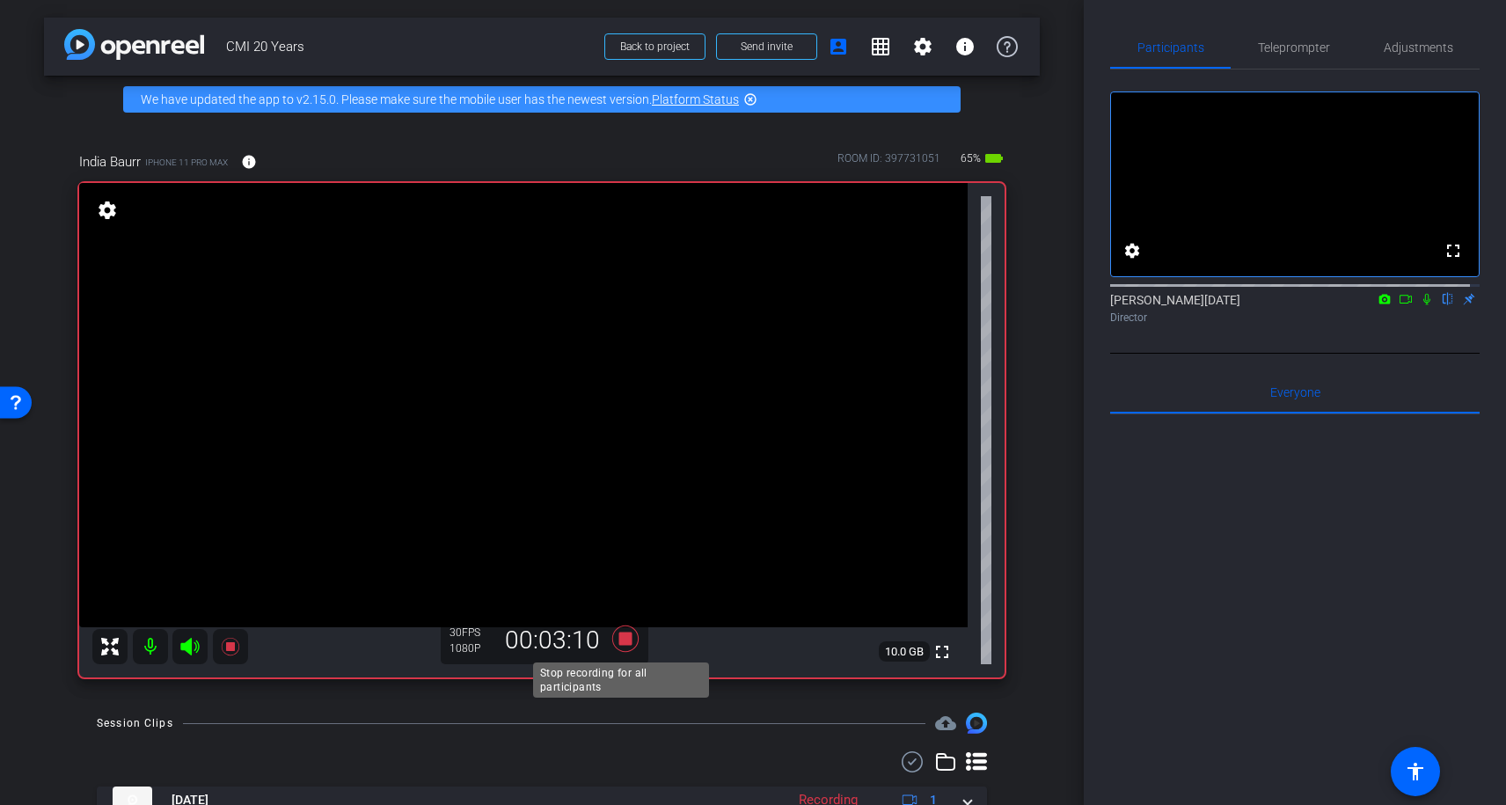
click at [612, 639] on icon at bounding box center [625, 639] width 42 height 32
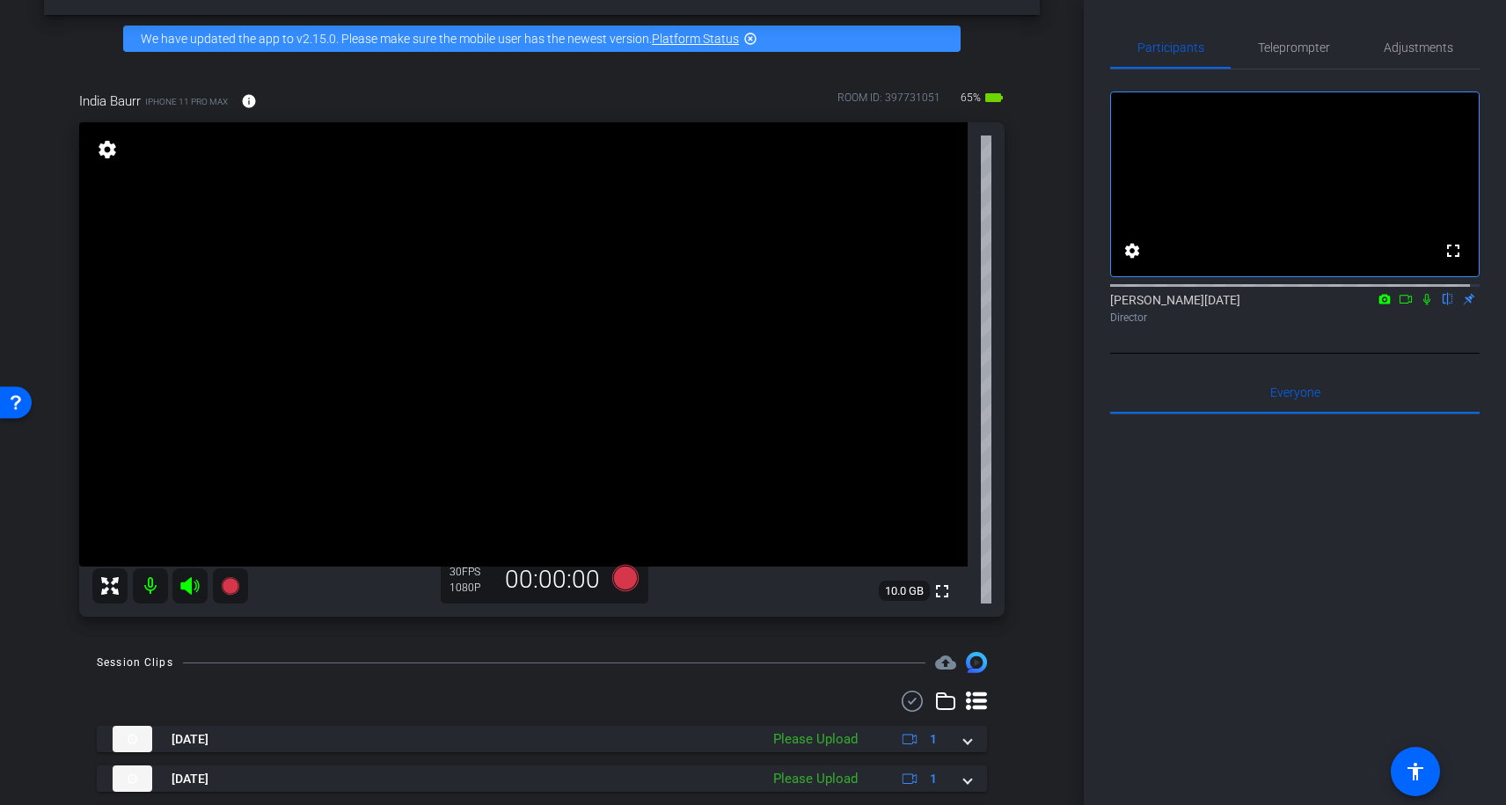
scroll to position [120, 0]
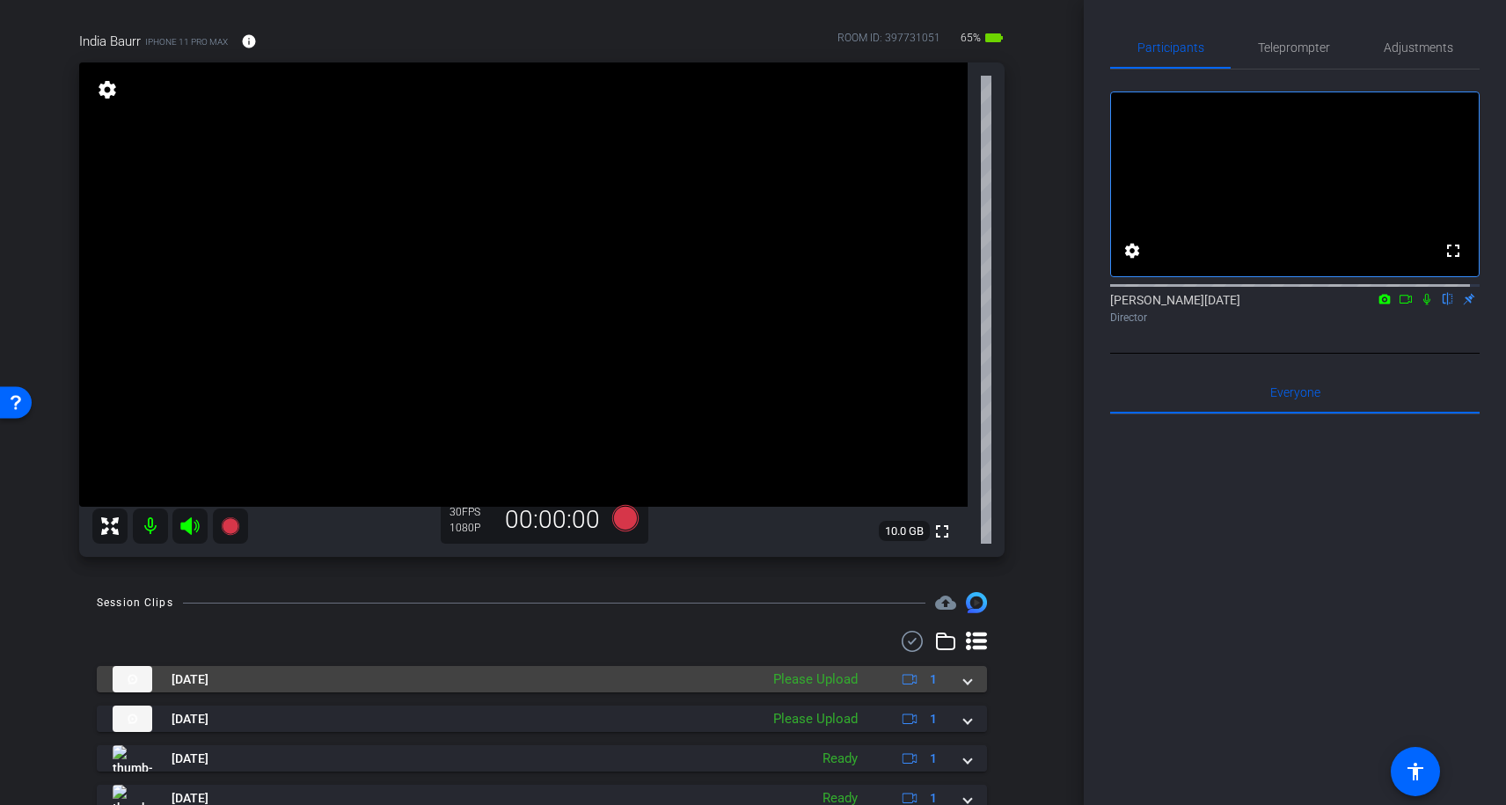
click at [965, 677] on mat-expansion-panel-header "Aug 14, 2025 Please Upload 1" at bounding box center [542, 679] width 890 height 26
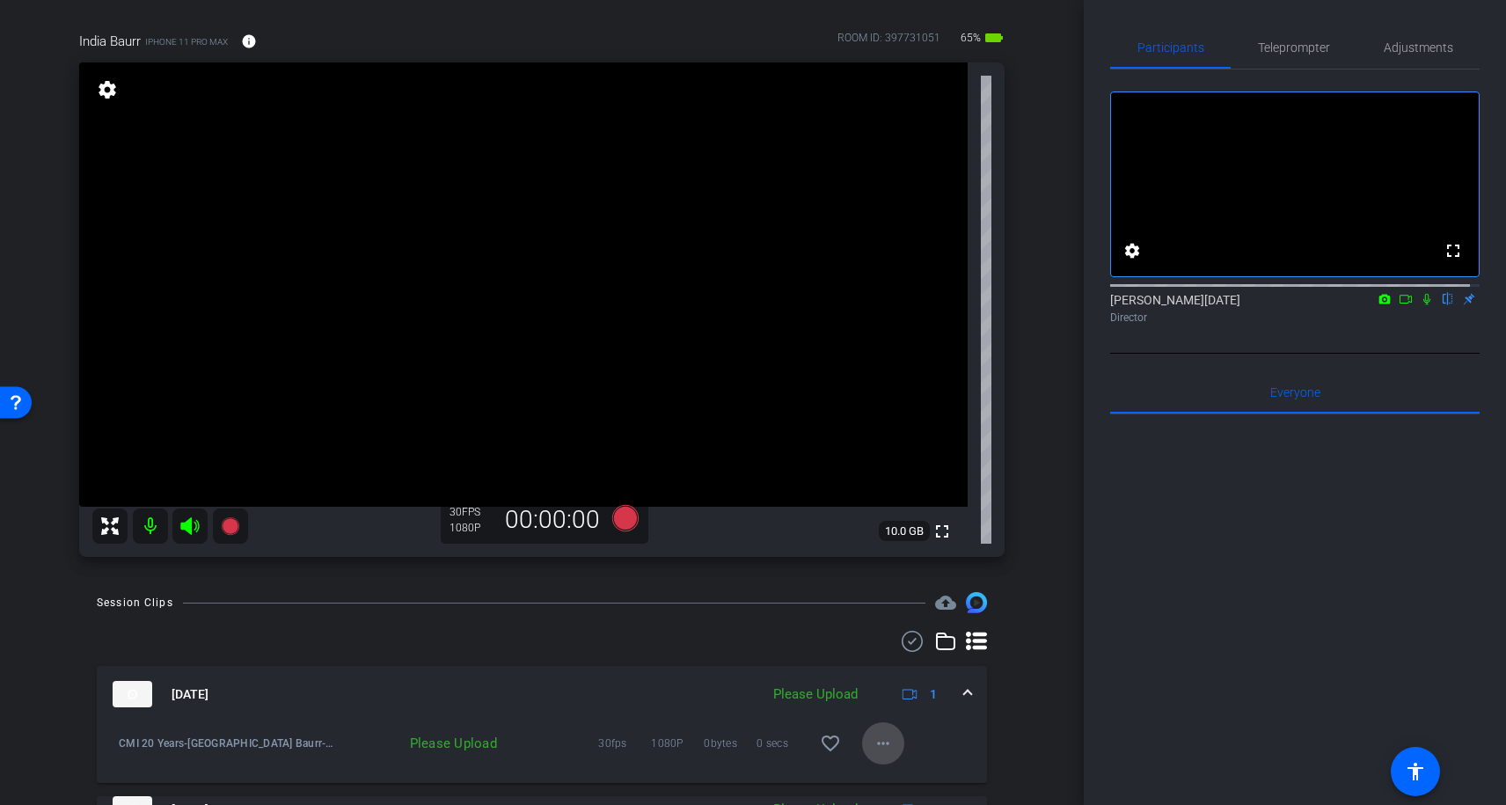
click at [884, 741] on mat-icon "more_horiz" at bounding box center [882, 743] width 21 height 21
click at [892, 662] on span "Upload" at bounding box center [902, 663] width 70 height 21
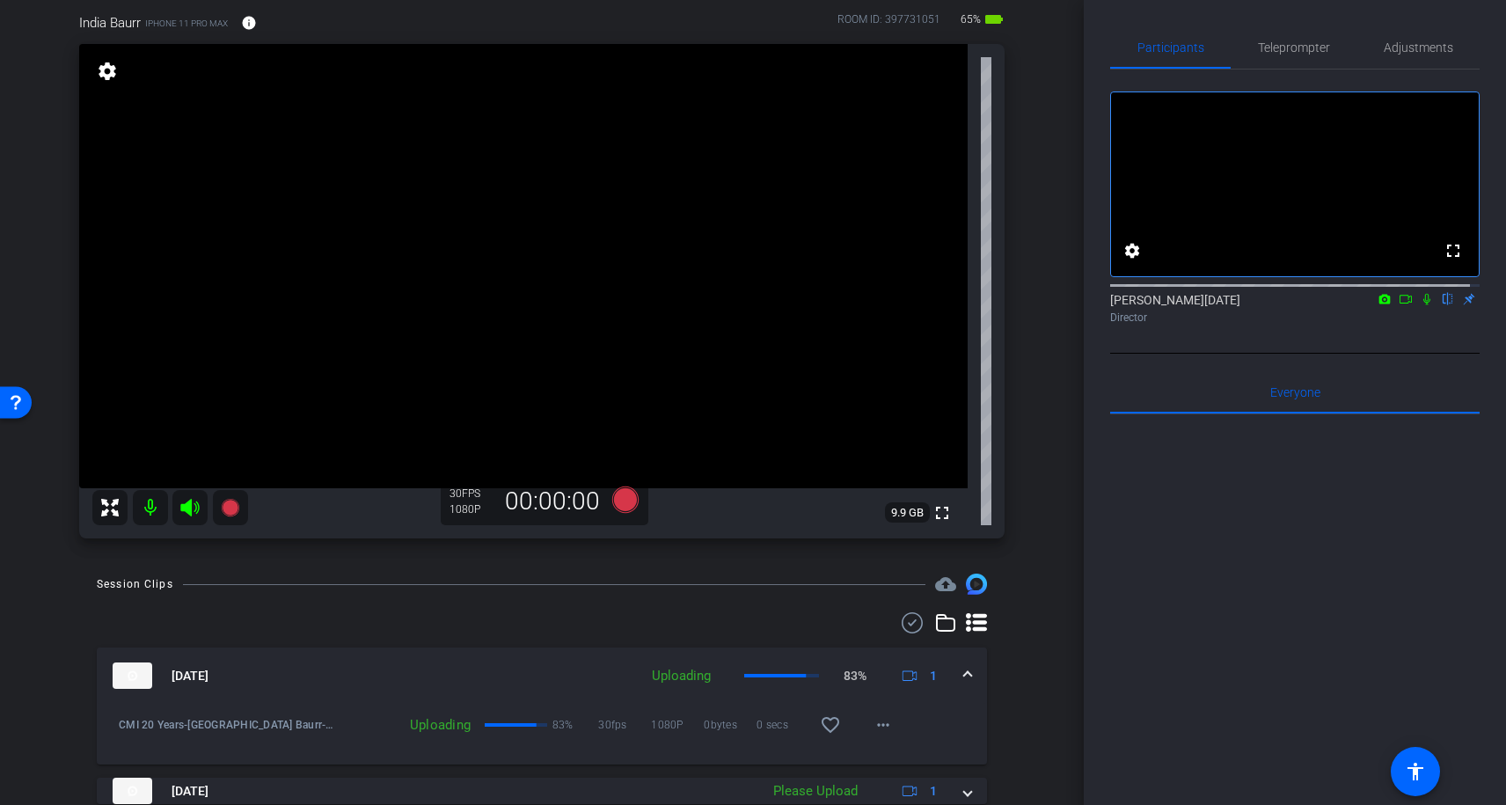
scroll to position [128, 0]
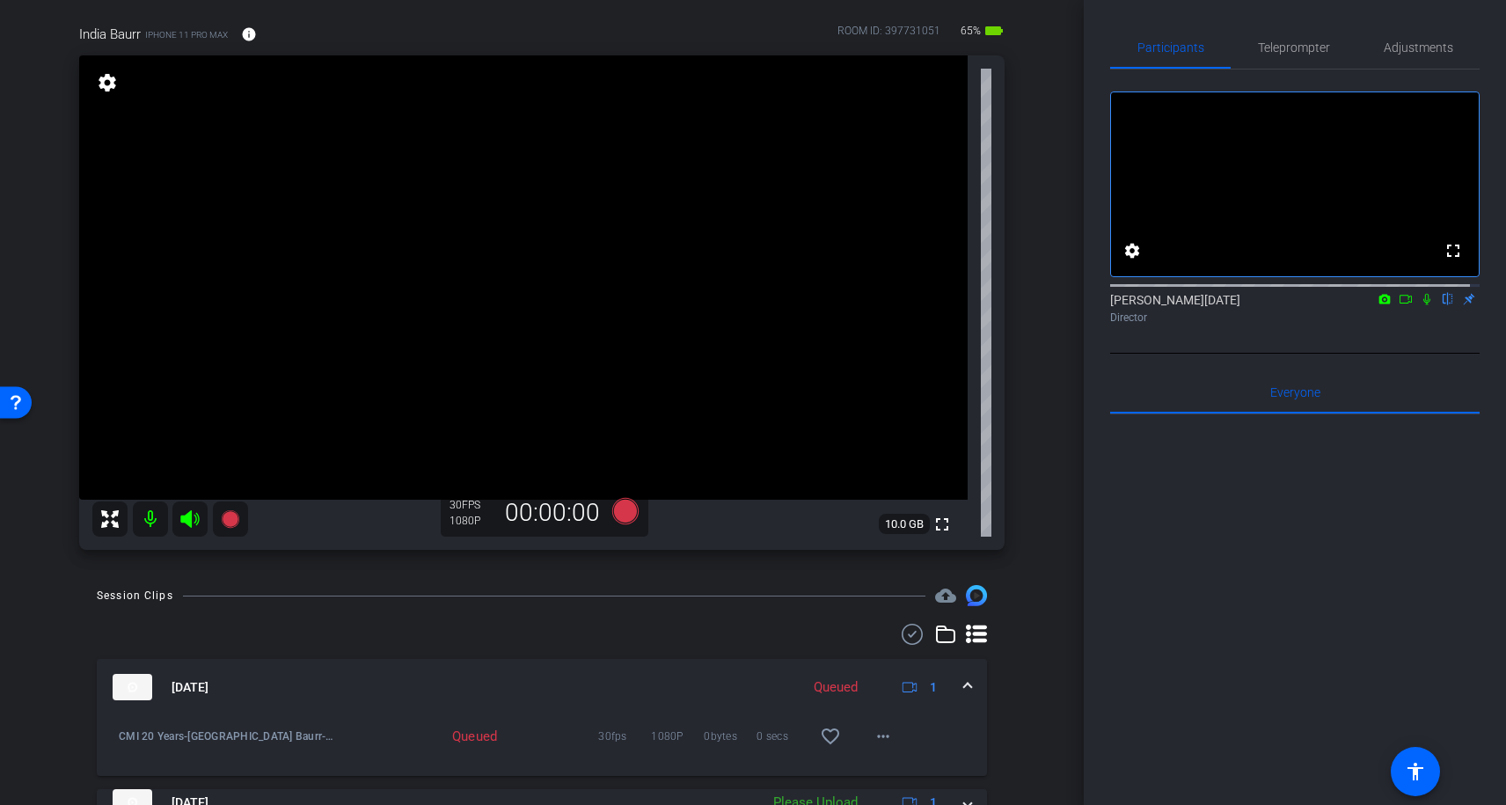
click at [964, 681] on span at bounding box center [967, 687] width 7 height 18
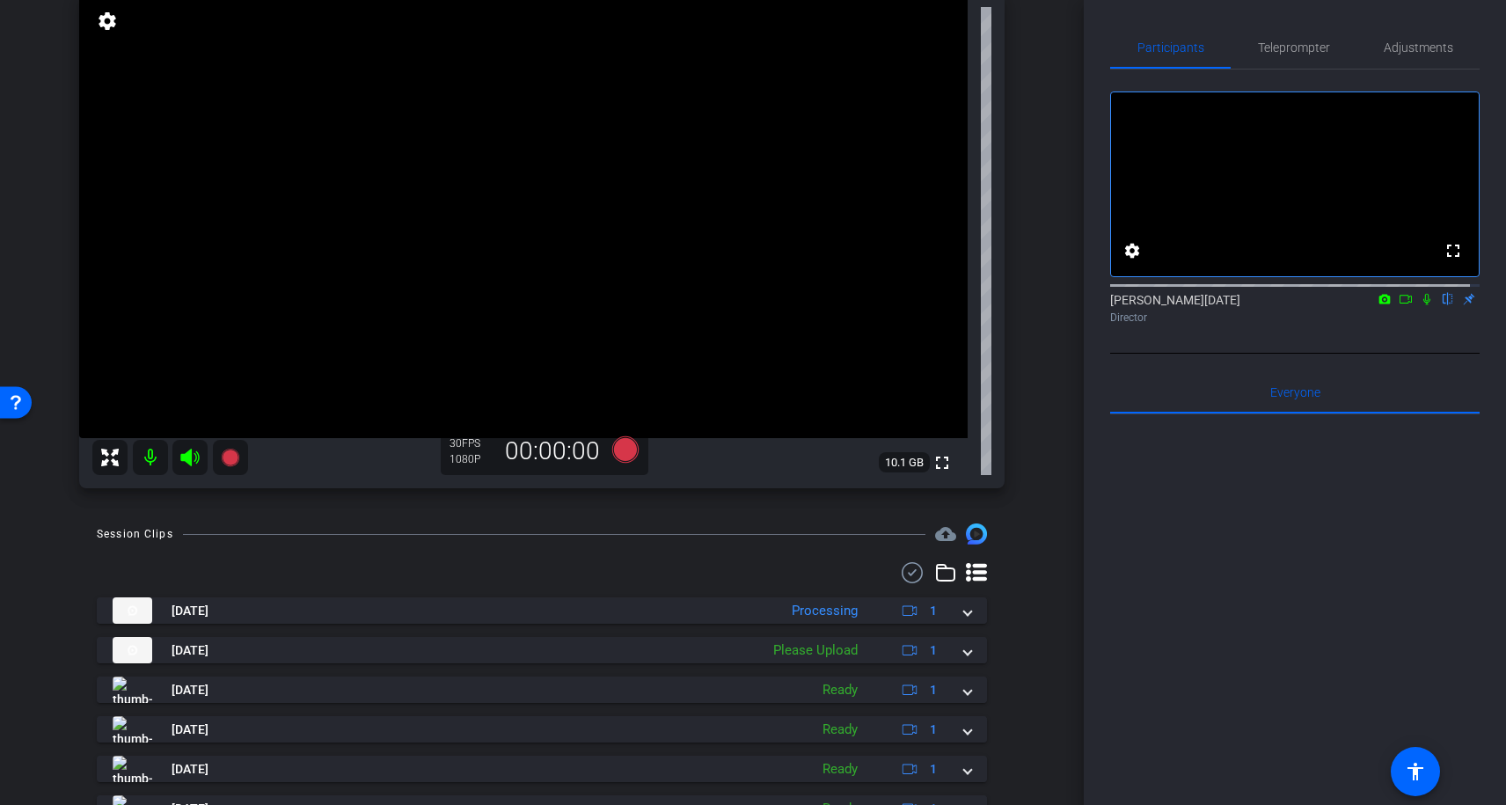
scroll to position [0, 0]
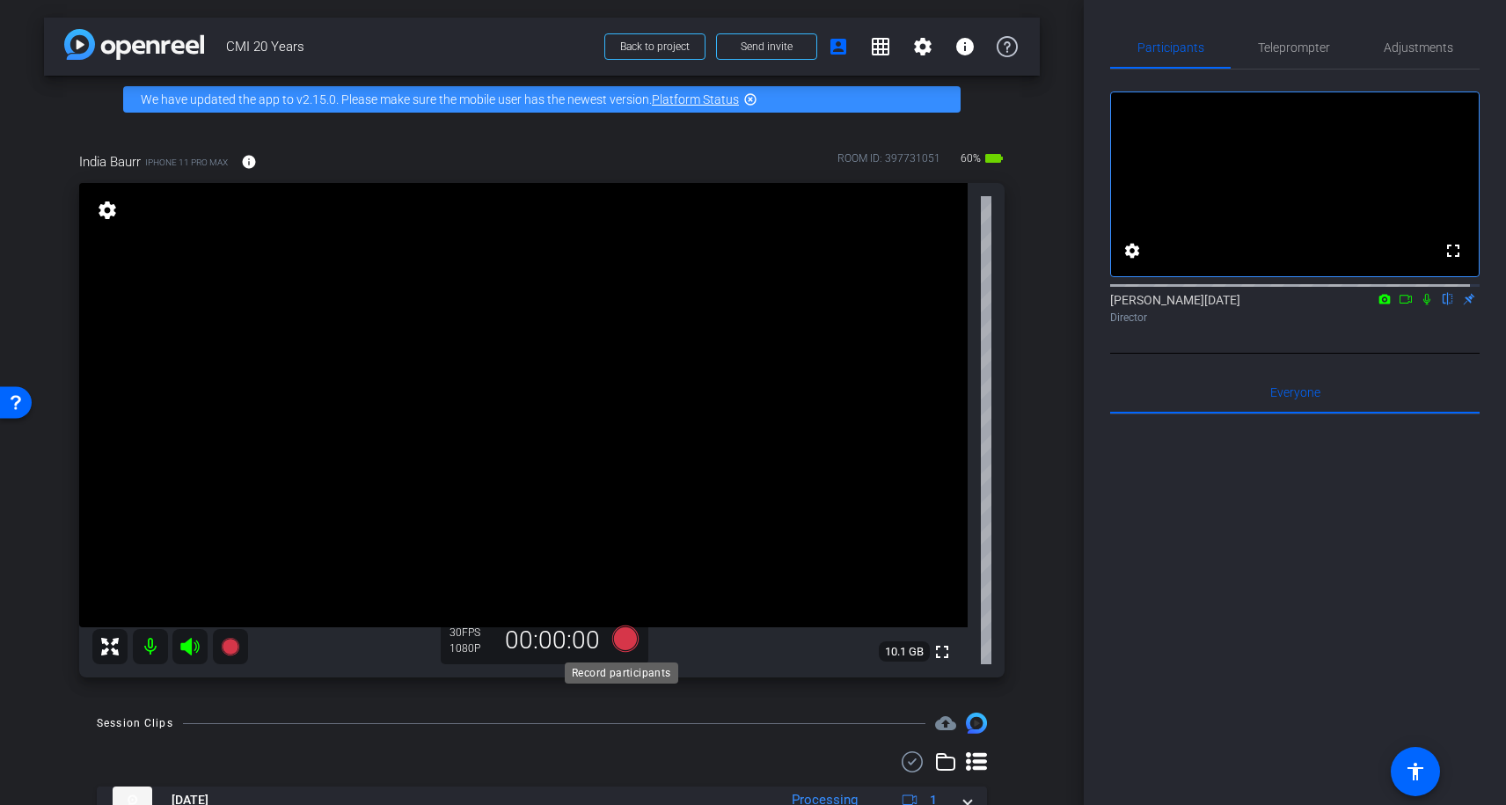
click at [619, 640] on icon at bounding box center [625, 638] width 26 height 26
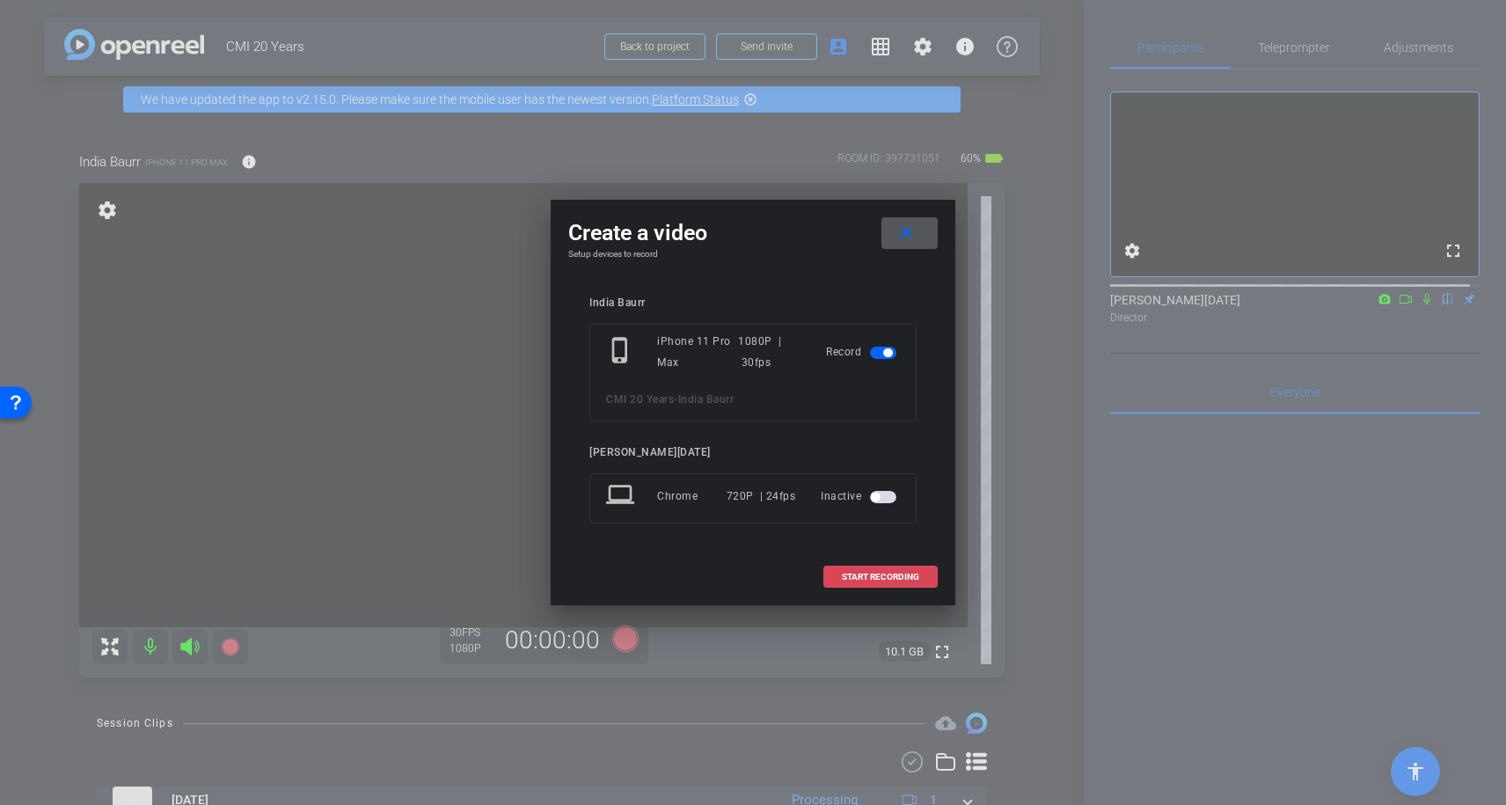
click at [846, 568] on span at bounding box center [880, 577] width 113 height 42
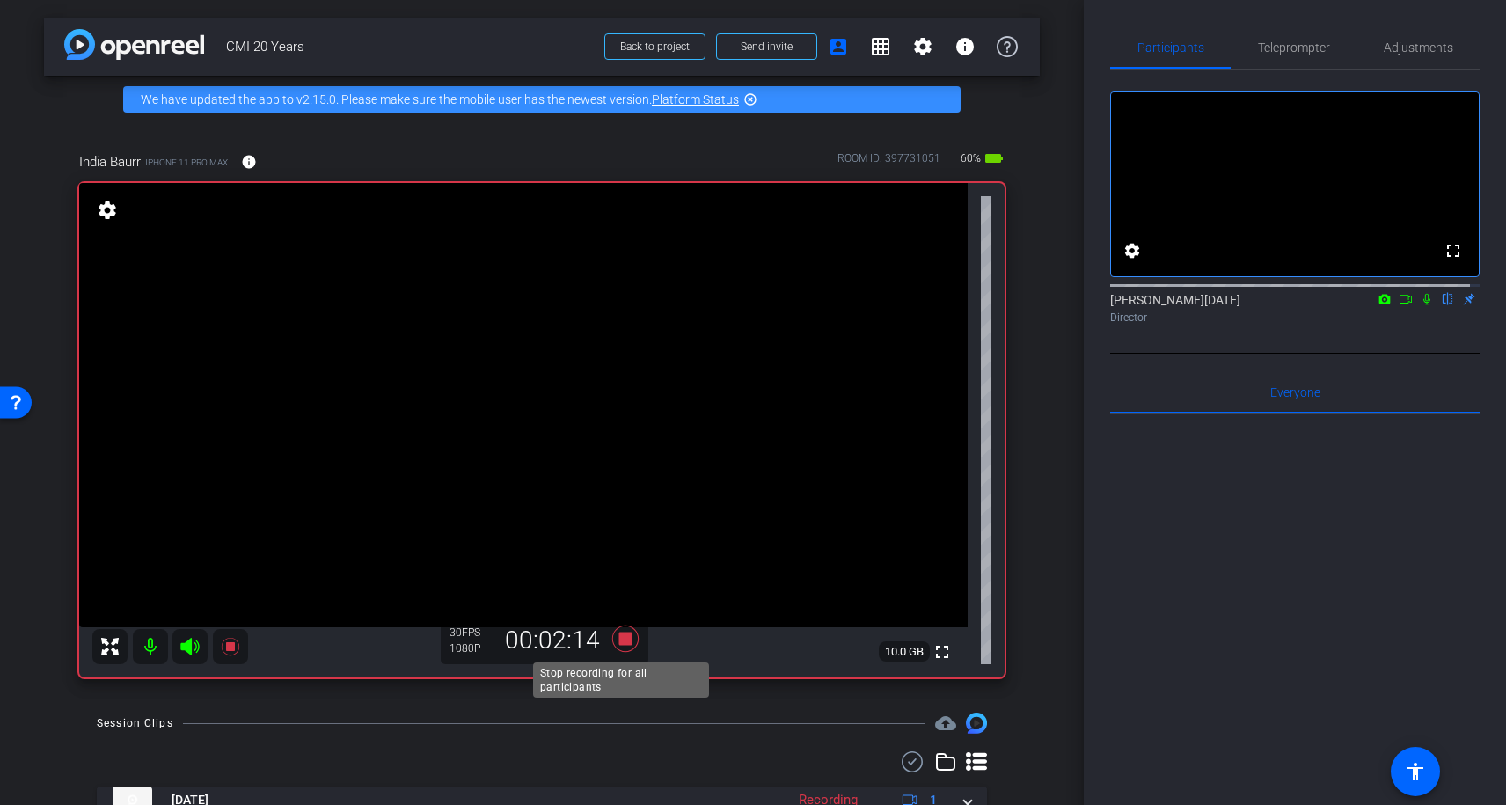
click at [634, 633] on icon at bounding box center [625, 639] width 42 height 32
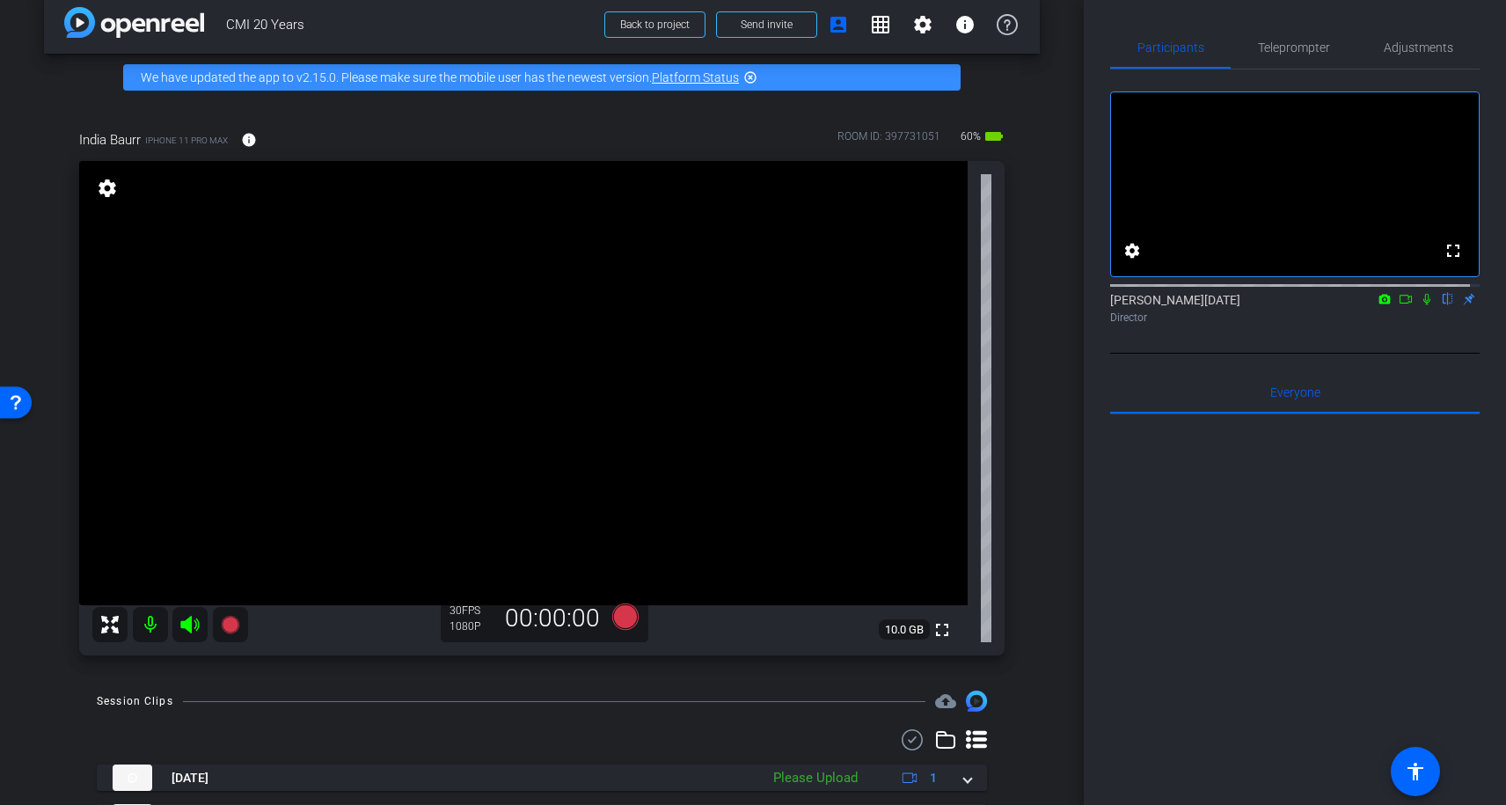
scroll to position [83, 0]
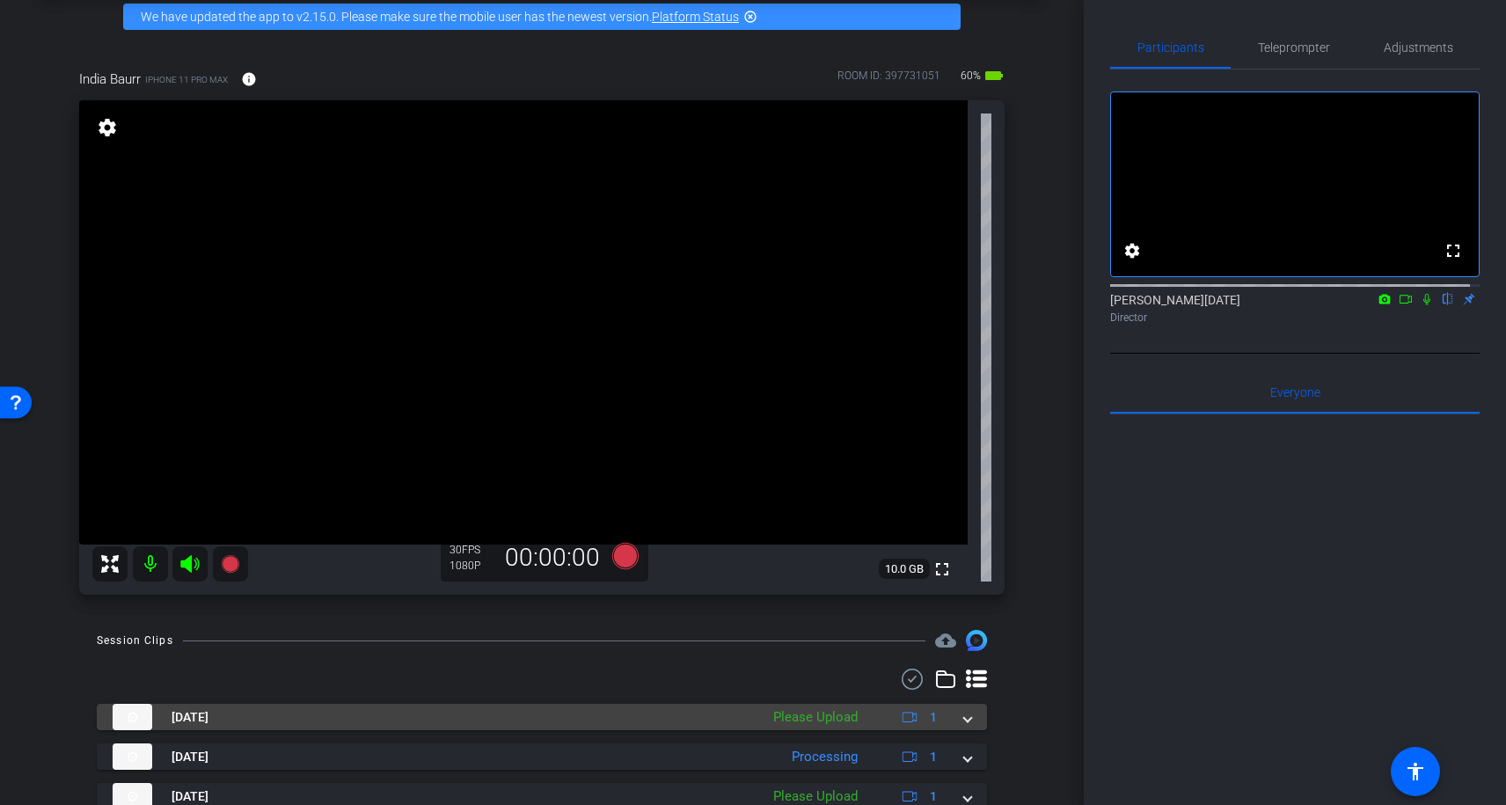
click at [964, 720] on span at bounding box center [967, 717] width 7 height 18
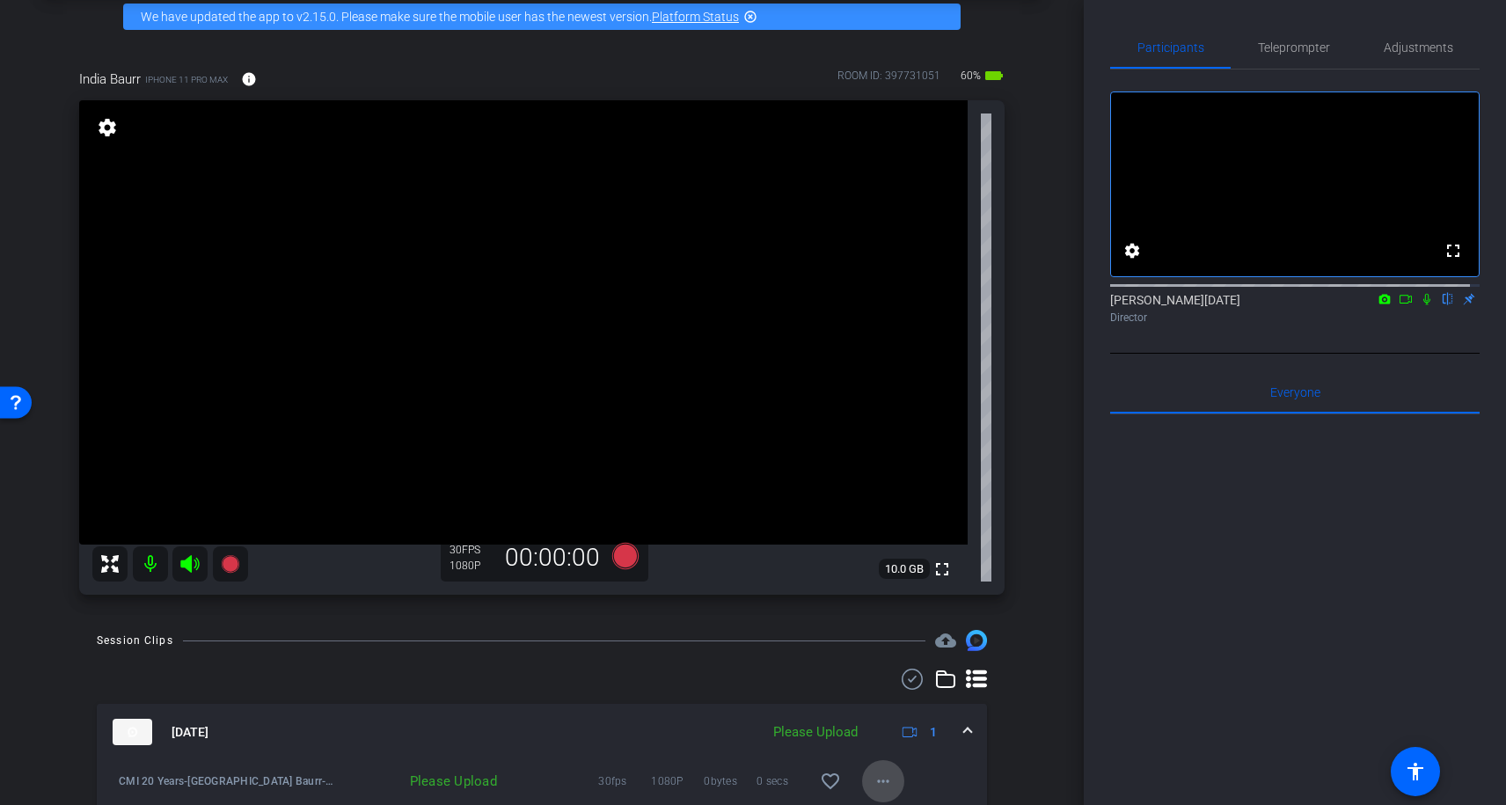
click at [872, 784] on mat-icon "more_horiz" at bounding box center [882, 780] width 21 height 21
click at [917, 698] on span "Upload" at bounding box center [902, 700] width 70 height 21
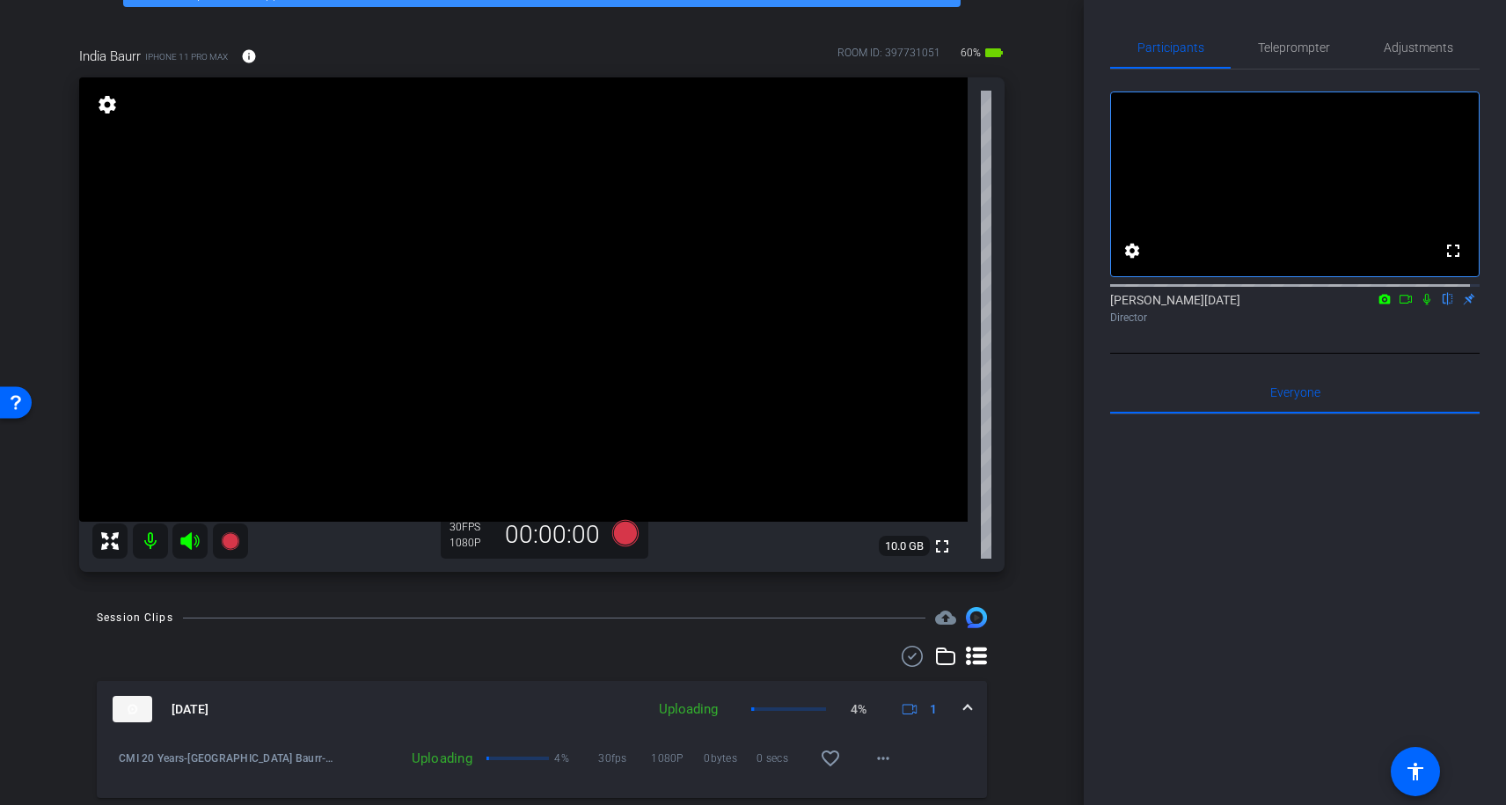
scroll to position [117, 0]
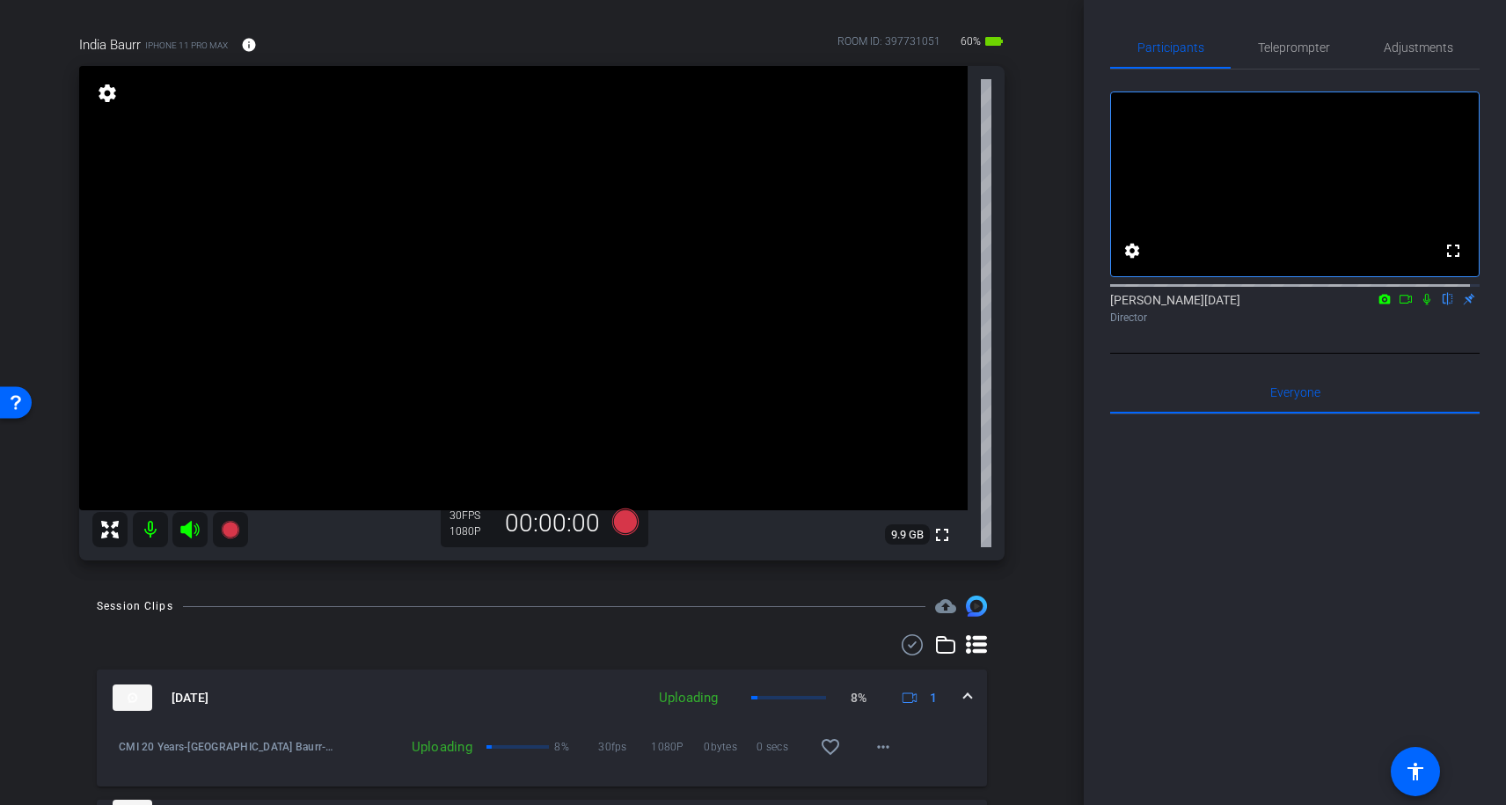
click at [962, 699] on mat-expansion-panel-header "Aug 14, 2025 Uploading 8% 1" at bounding box center [542, 697] width 890 height 56
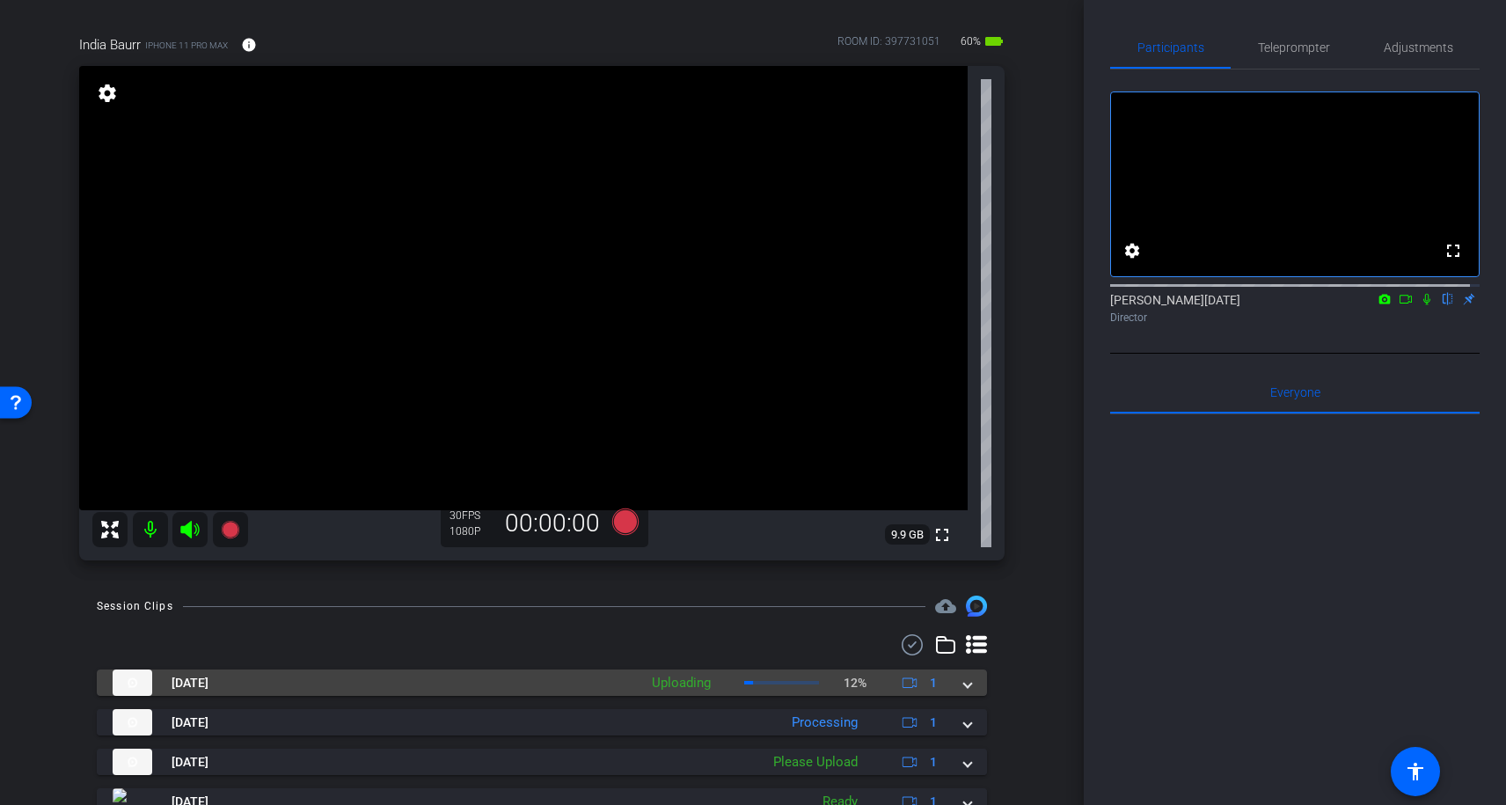
click at [970, 687] on mat-expansion-panel-header "Aug 14, 2025 Uploading 12% 1" at bounding box center [542, 682] width 890 height 26
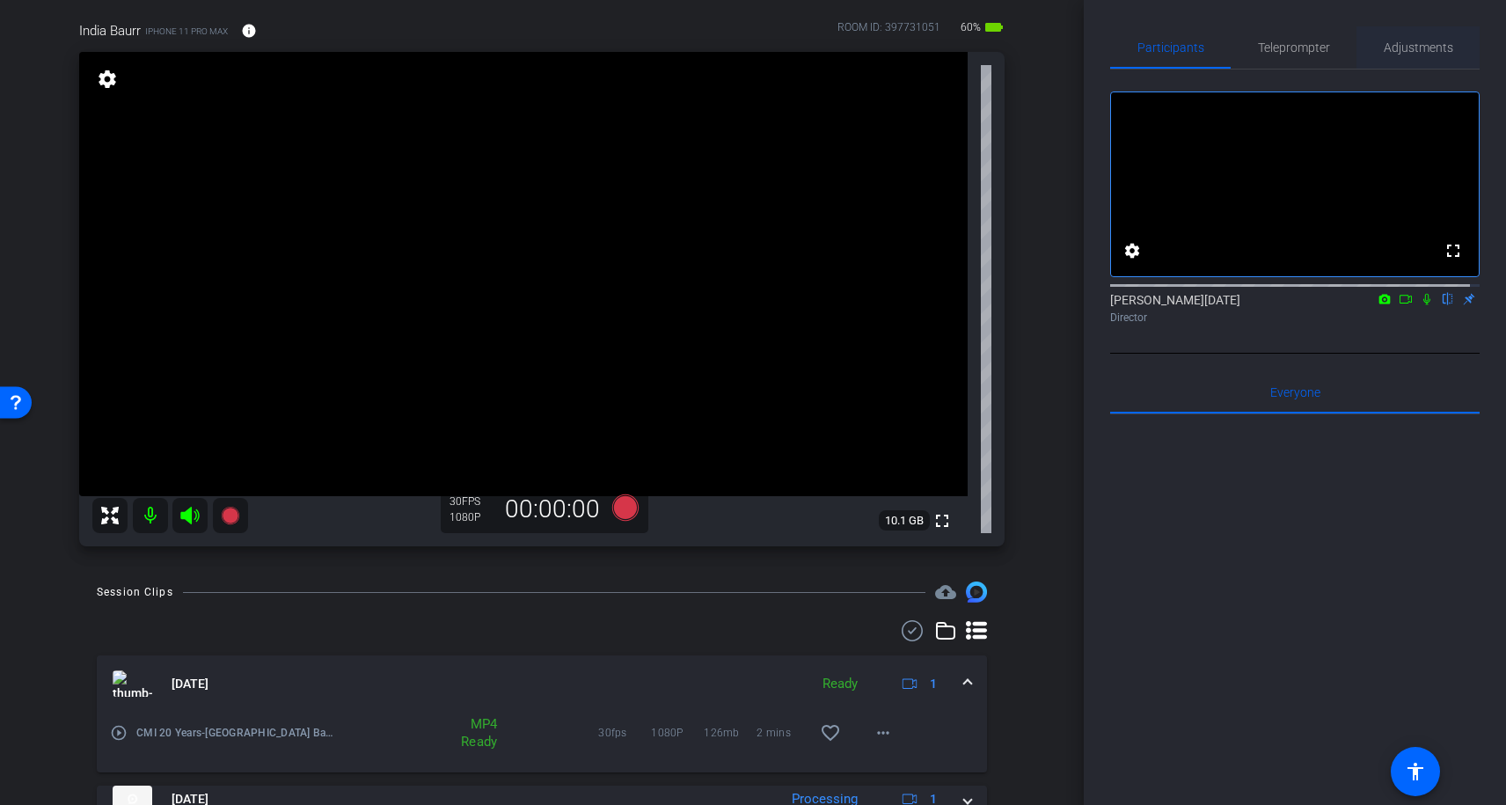
scroll to position [0, 0]
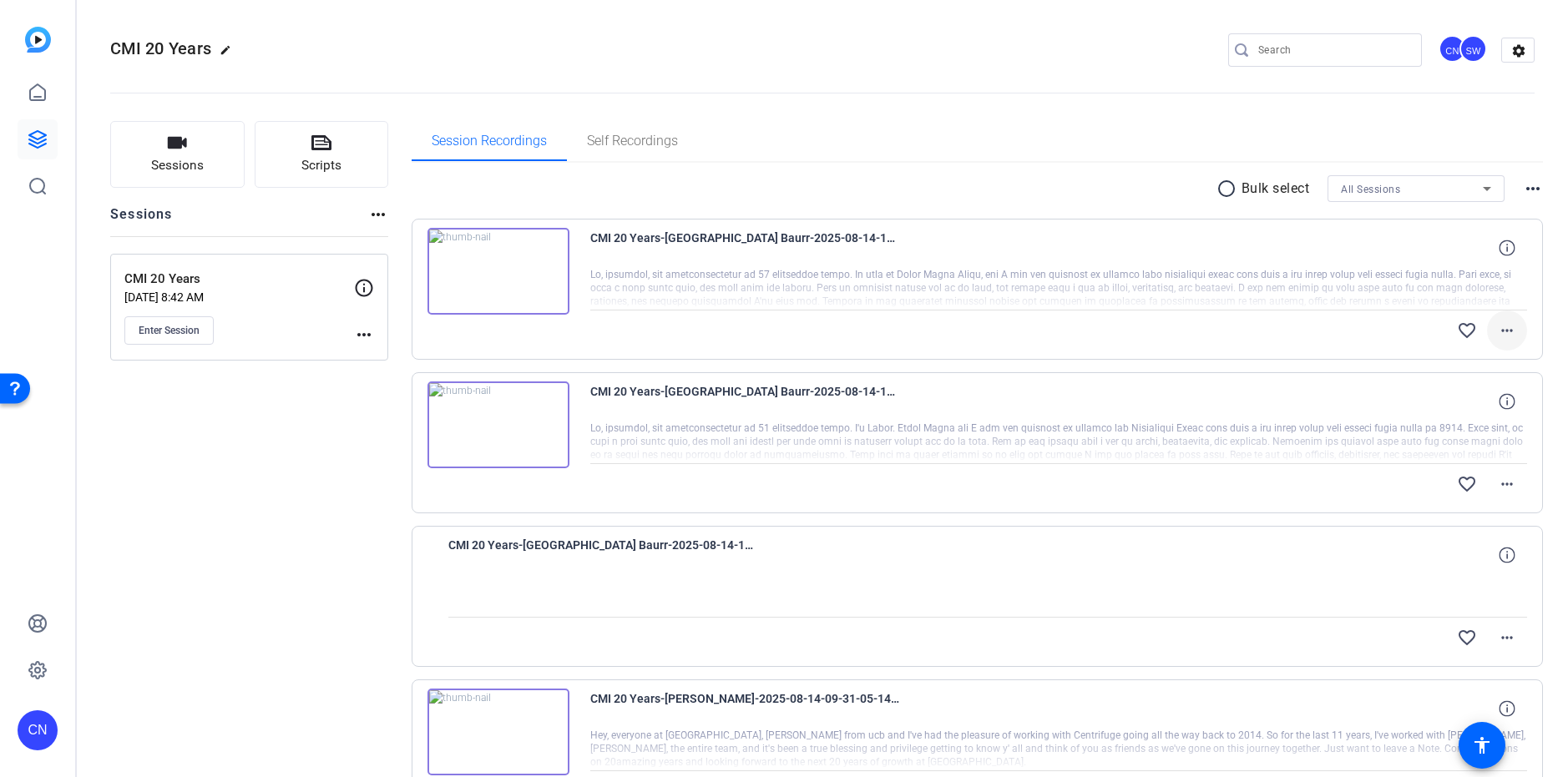
click at [1510, 330] on span at bounding box center [1506, 330] width 40 height 40
click at [1438, 368] on span "Download Original" at bounding box center [1454, 365] width 101 height 20
